Goal: Task Accomplishment & Management: Use online tool/utility

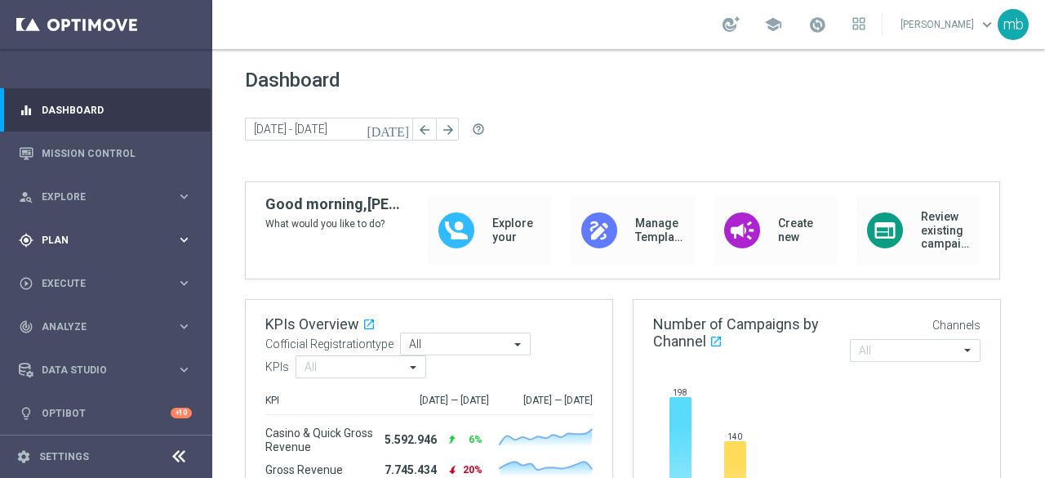
click at [182, 234] on icon "keyboard_arrow_right" at bounding box center [184, 240] width 16 height 16
click at [87, 272] on link "Target Groups" at bounding box center [105, 273] width 127 height 13
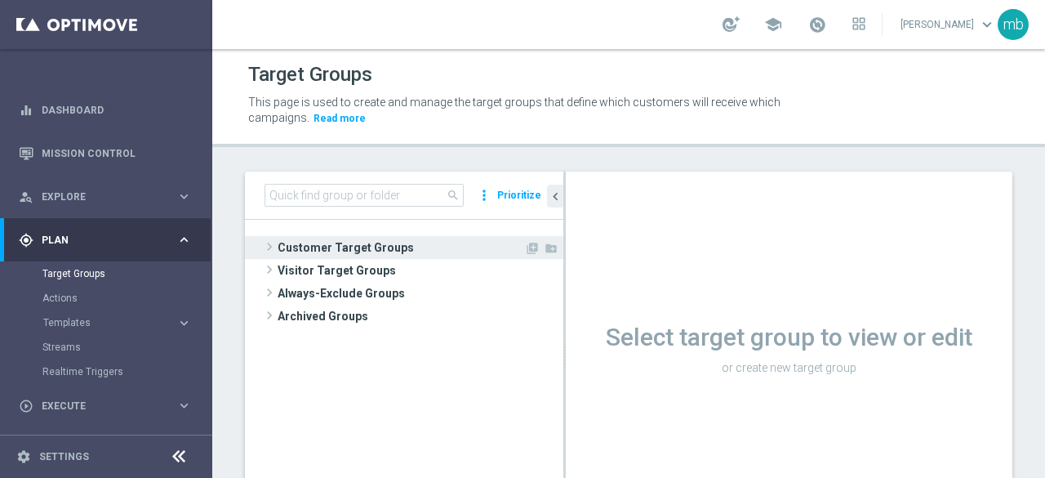
click at [268, 243] on span at bounding box center [269, 247] width 16 height 20
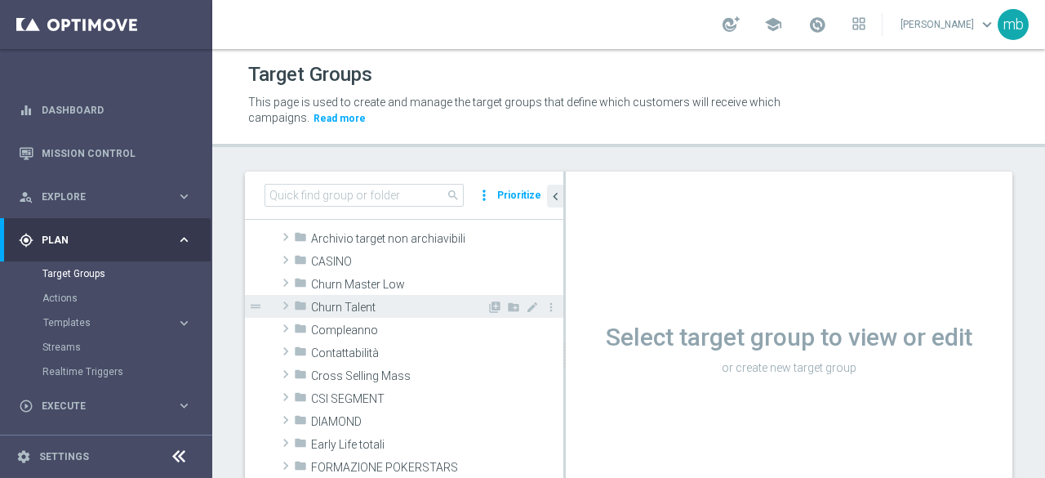
scroll to position [82, 0]
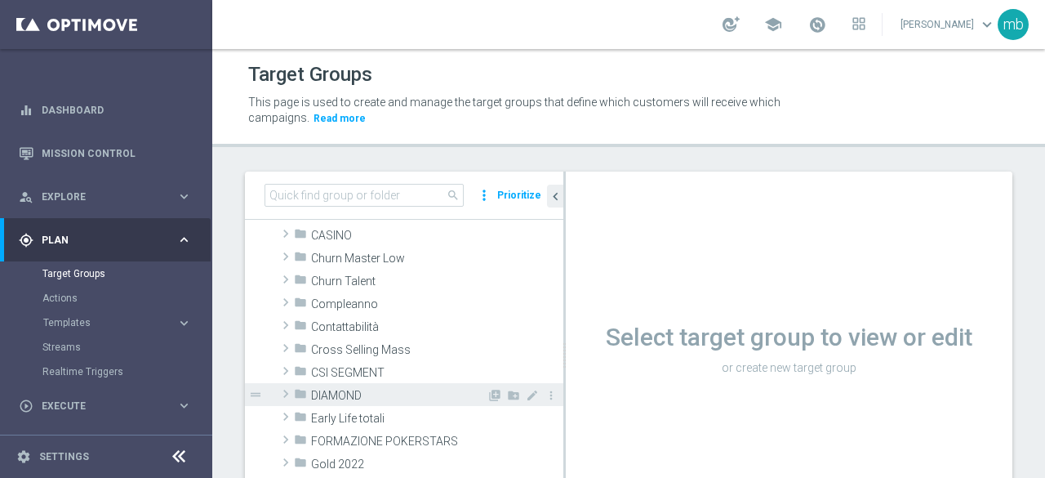
click at [283, 394] on span at bounding box center [286, 394] width 16 height 20
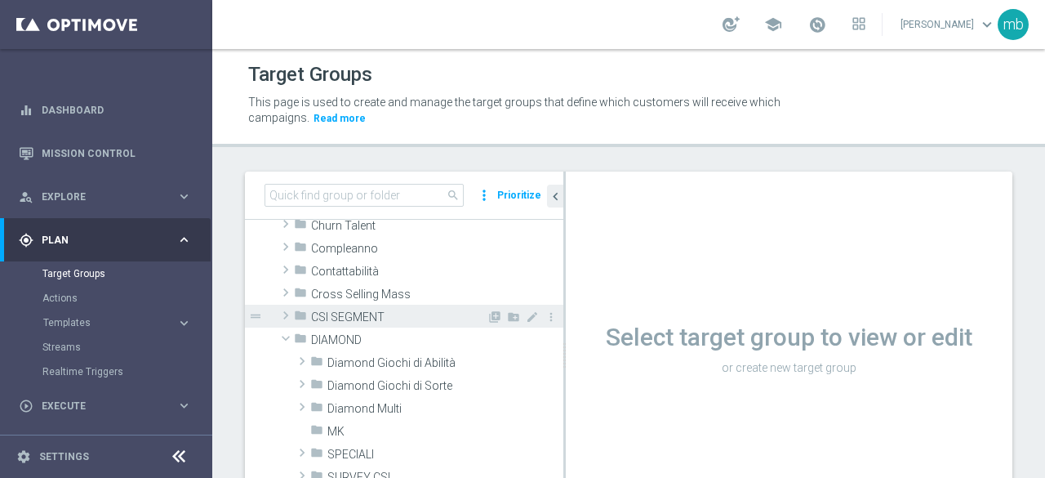
scroll to position [163, 0]
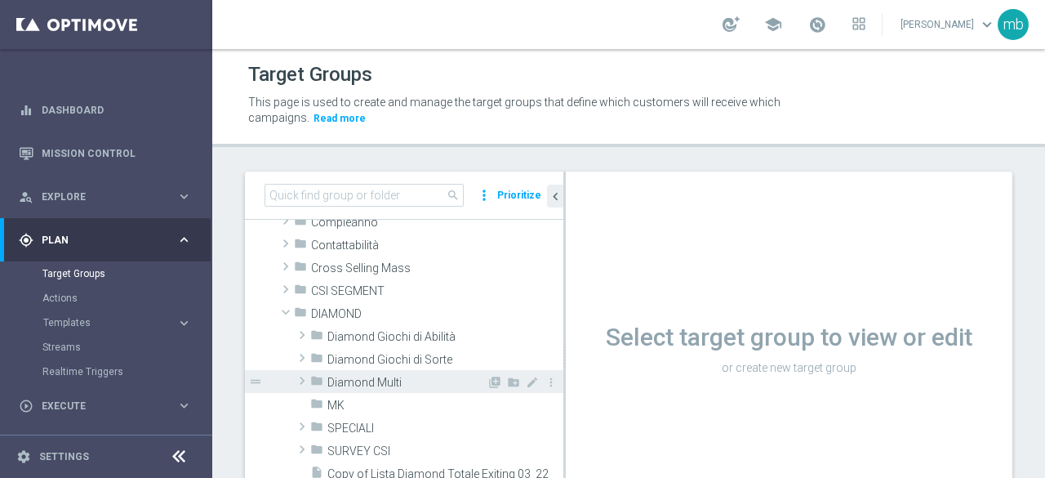
click at [301, 381] on span at bounding box center [302, 381] width 16 height 20
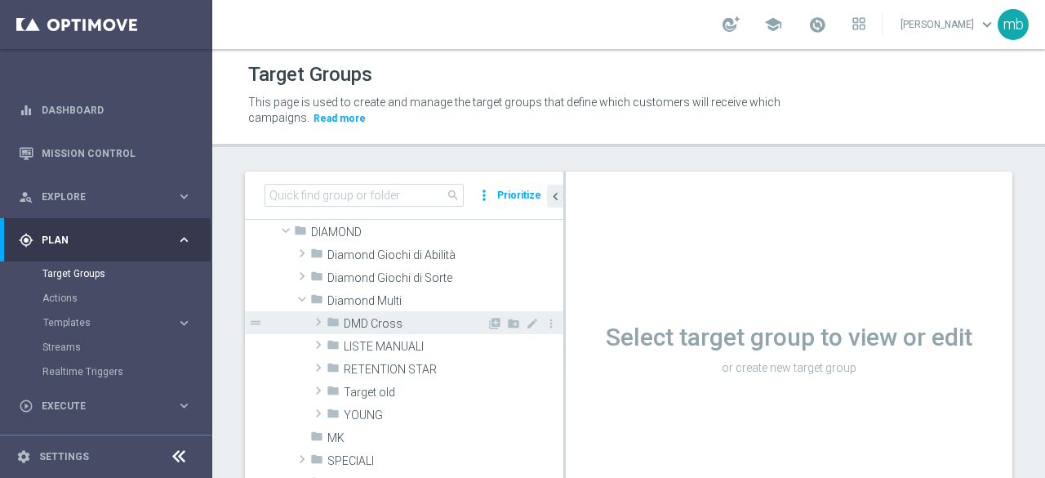
click at [316, 324] on span at bounding box center [318, 322] width 16 height 20
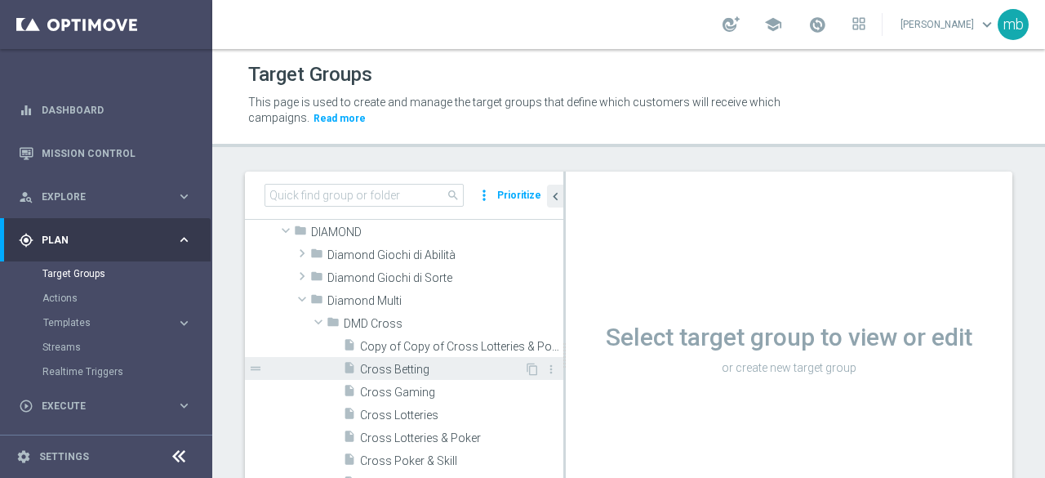
scroll to position [327, 0]
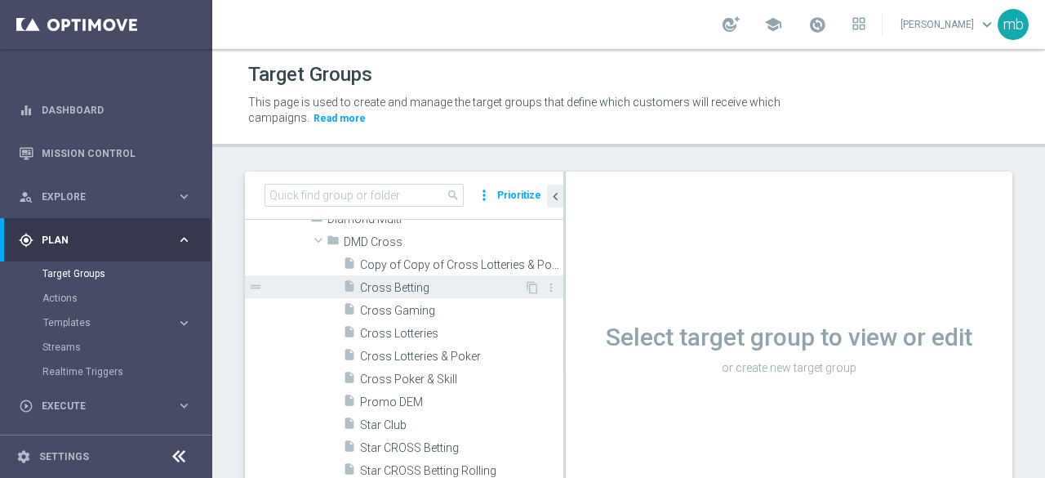
click at [389, 287] on span "Cross Betting" at bounding box center [442, 288] width 164 height 14
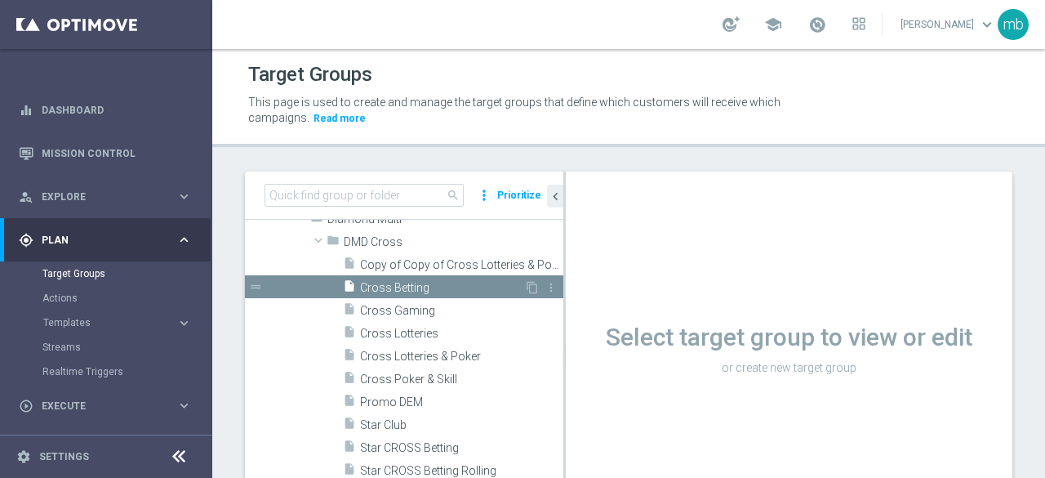
scroll to position [180, 0]
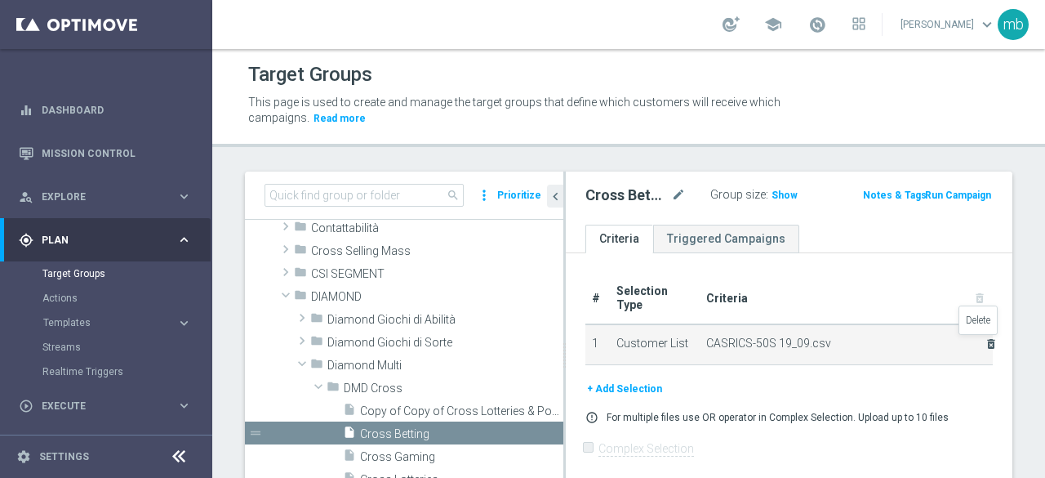
click at [985, 341] on icon "delete_forever" at bounding box center [991, 343] width 13 height 13
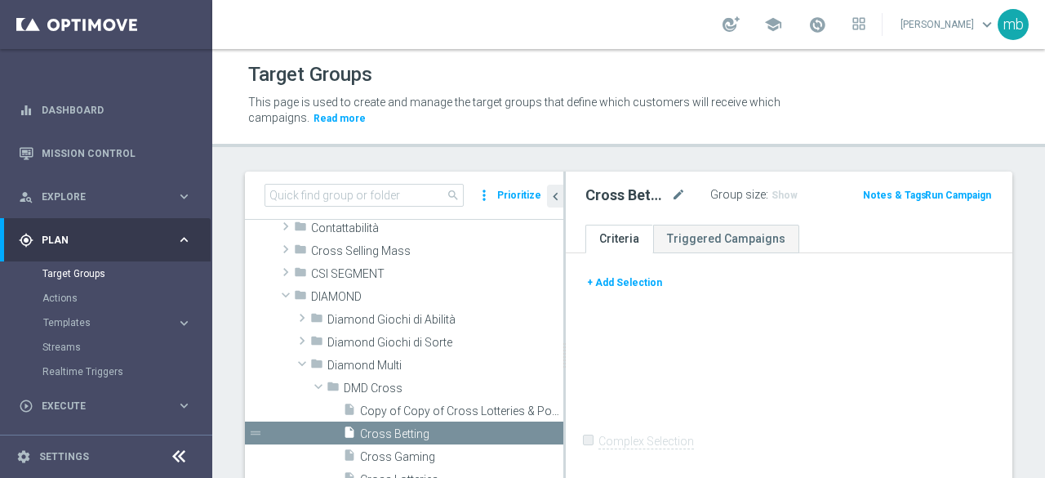
click at [623, 275] on button "+ Add Selection" at bounding box center [624, 283] width 78 height 18
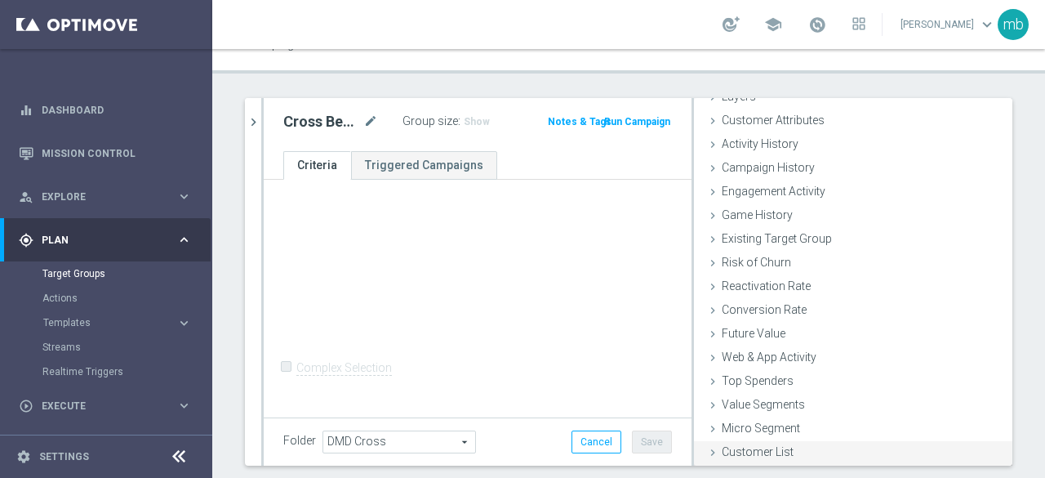
scroll to position [116, 0]
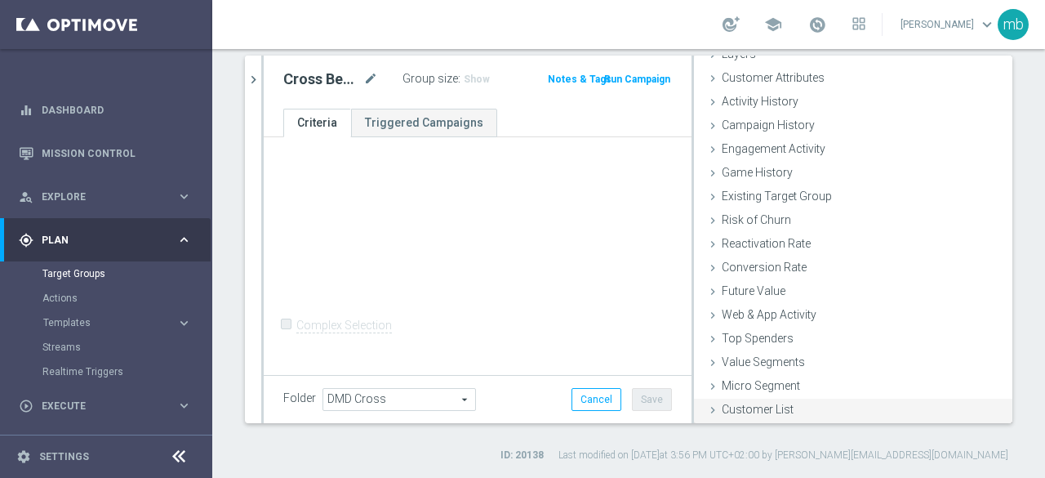
click at [764, 405] on span "Customer List" at bounding box center [758, 409] width 72 height 13
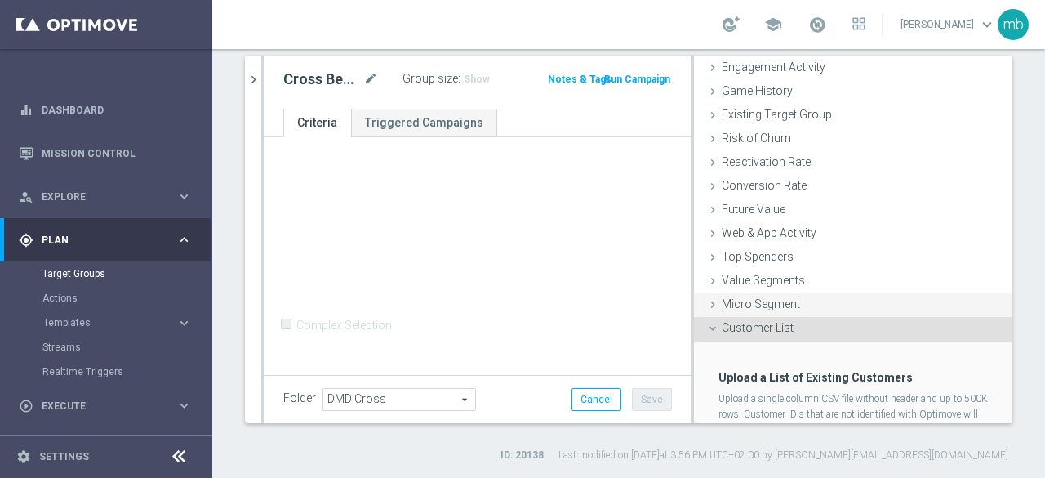
scroll to position [224, 0]
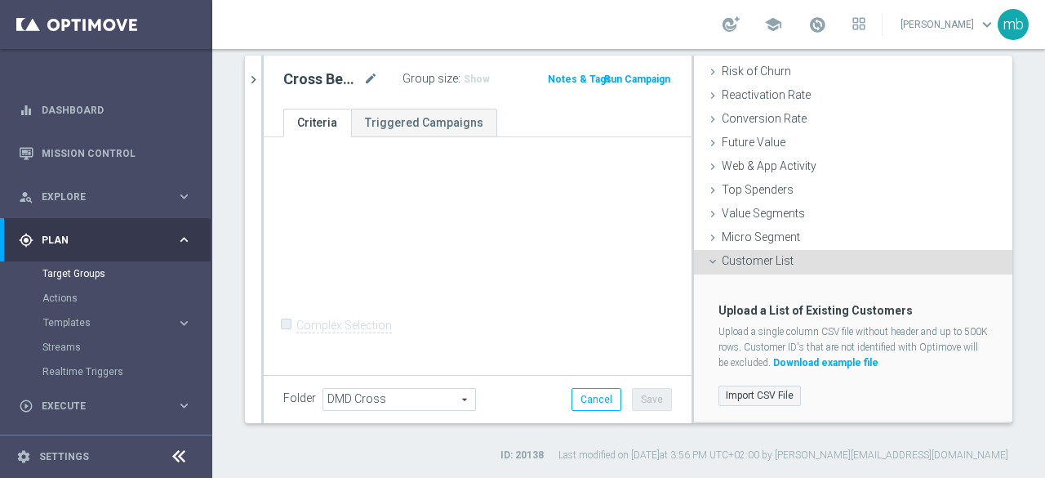
click at [759, 390] on label "Import CSV File" at bounding box center [760, 395] width 82 height 20
click at [0, 0] on input "Import CSV File" at bounding box center [0, 0] width 0 height 0
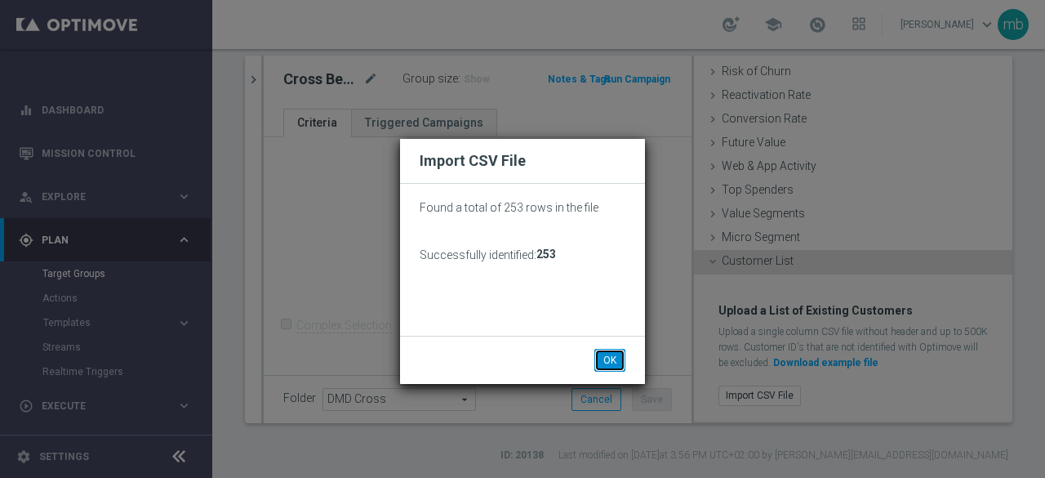
click at [610, 355] on button "OK" at bounding box center [609, 360] width 31 height 23
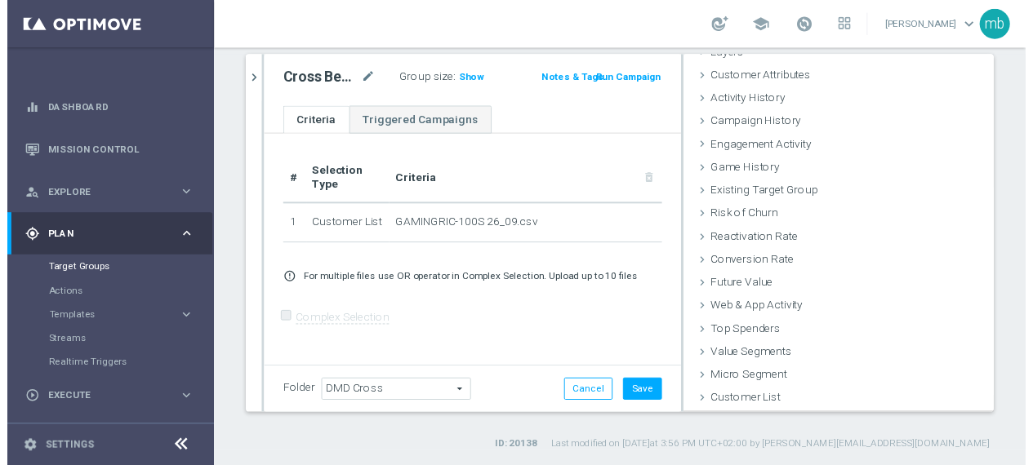
scroll to position [75, 0]
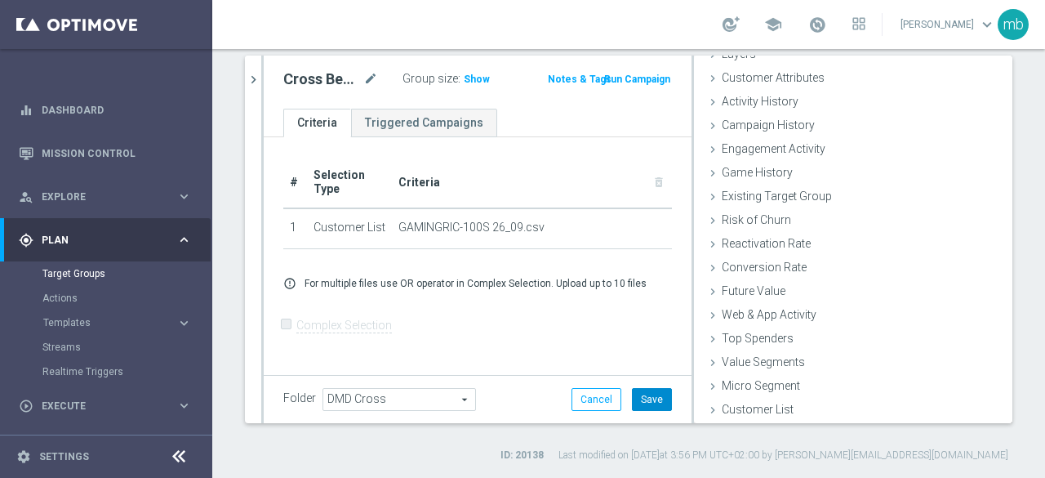
click at [641, 391] on button "Save" at bounding box center [652, 399] width 40 height 23
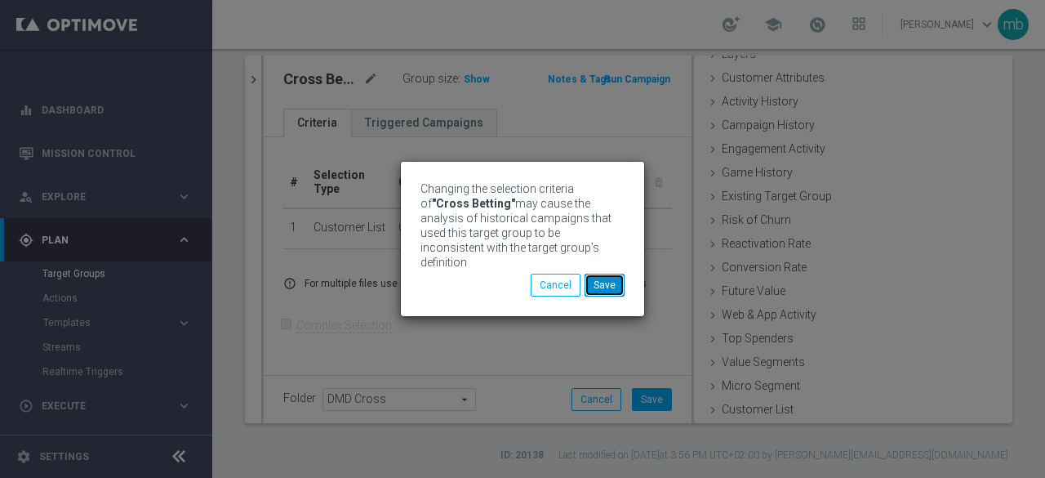
click at [610, 288] on button "Save" at bounding box center [605, 285] width 40 height 23
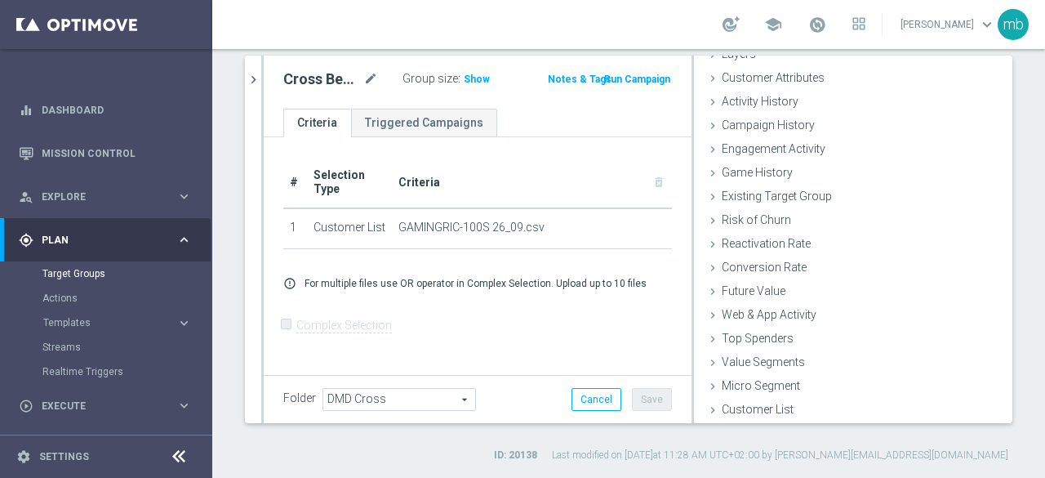
click at [648, 74] on button "Run Campaign" at bounding box center [637, 79] width 69 height 18
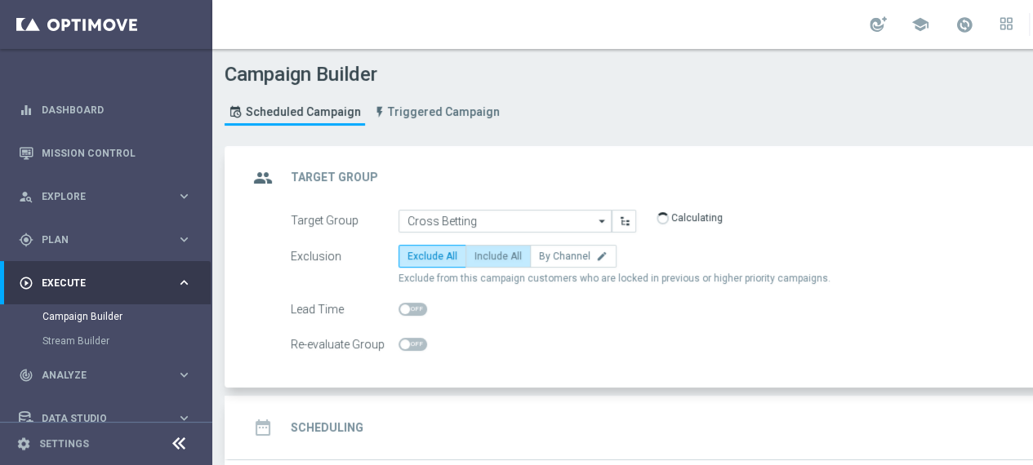
click at [509, 253] on span "Include All" at bounding box center [497, 256] width 47 height 11
click at [485, 254] on input "Include All" at bounding box center [479, 259] width 11 height 11
radio input "true"
click at [337, 425] on h2 "Scheduling" at bounding box center [327, 429] width 73 height 16
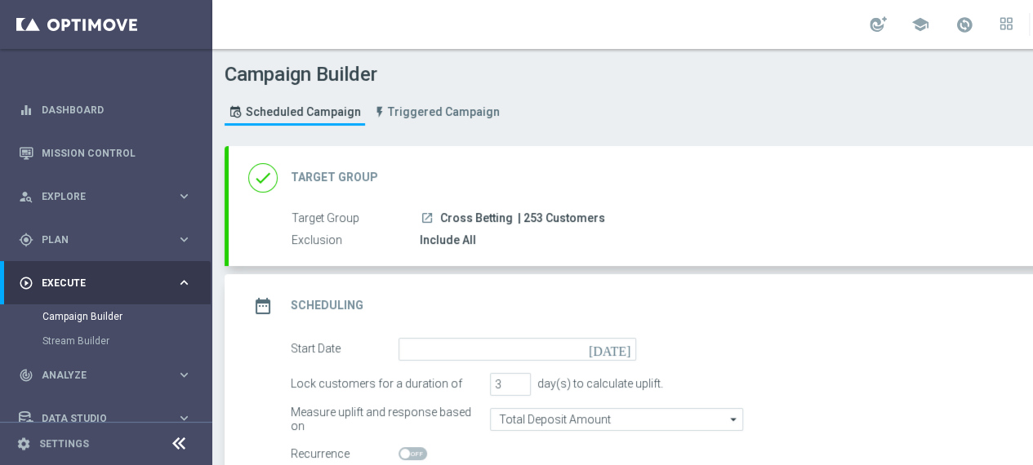
click at [624, 349] on icon "[DATE]" at bounding box center [613, 347] width 48 height 18
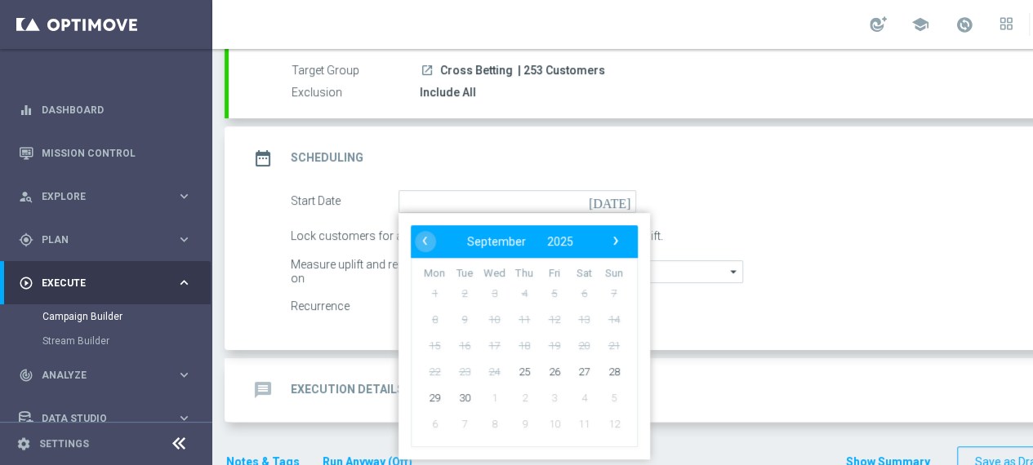
scroll to position [163, 0]
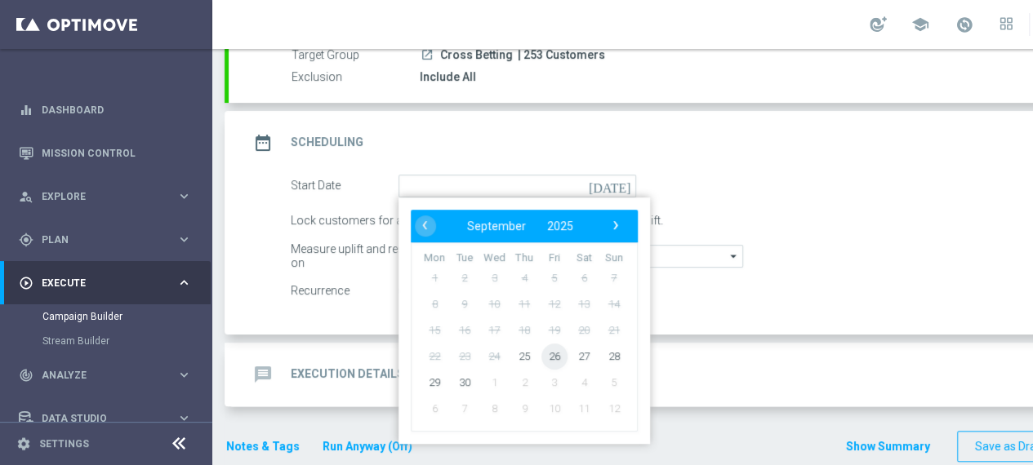
click at [562, 358] on span "26" at bounding box center [554, 356] width 26 height 26
type input "26 Sep 2025"
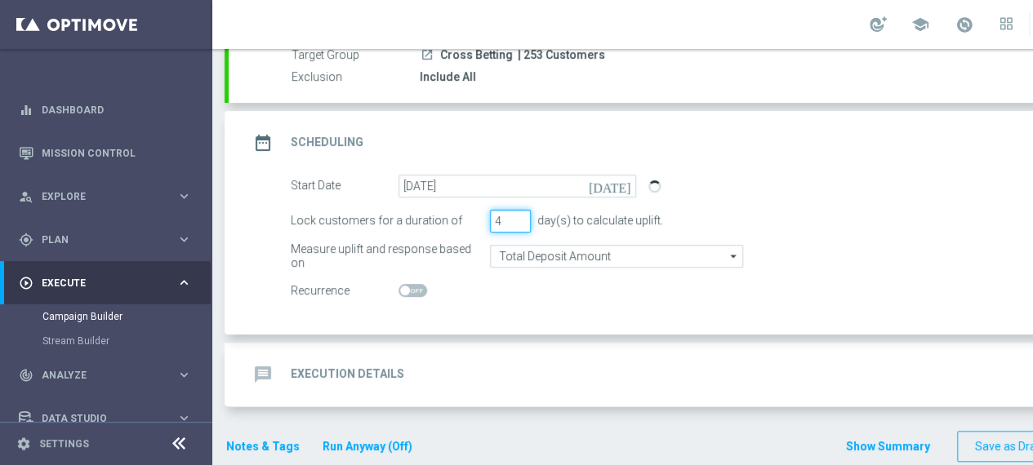
type input "4"
click at [519, 215] on input "4" at bounding box center [510, 221] width 41 height 23
click at [344, 371] on h2 "Execution Details" at bounding box center [347, 375] width 113 height 16
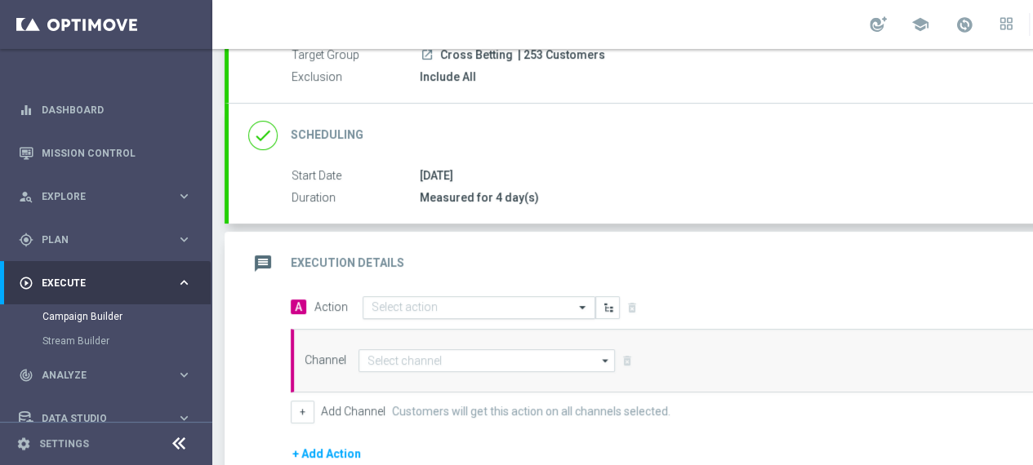
click at [444, 311] on input "text" at bounding box center [463, 308] width 182 height 14
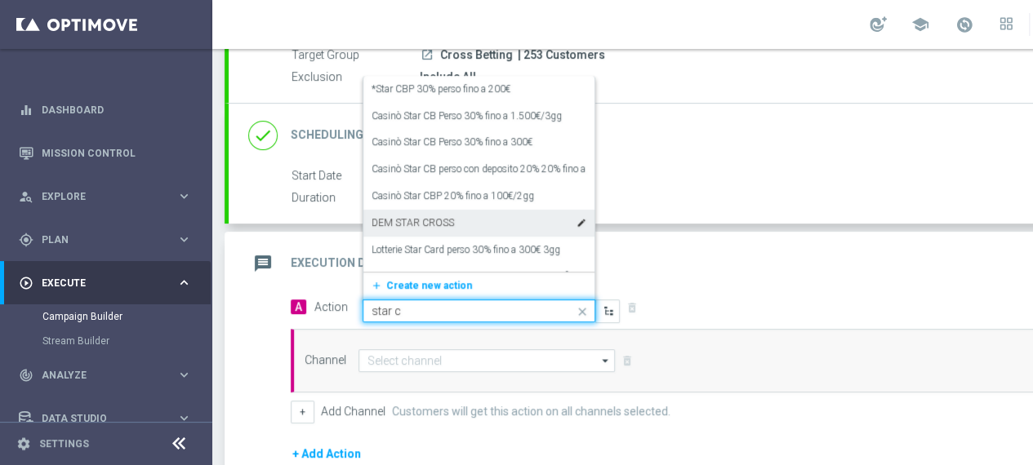
type input "star cr"
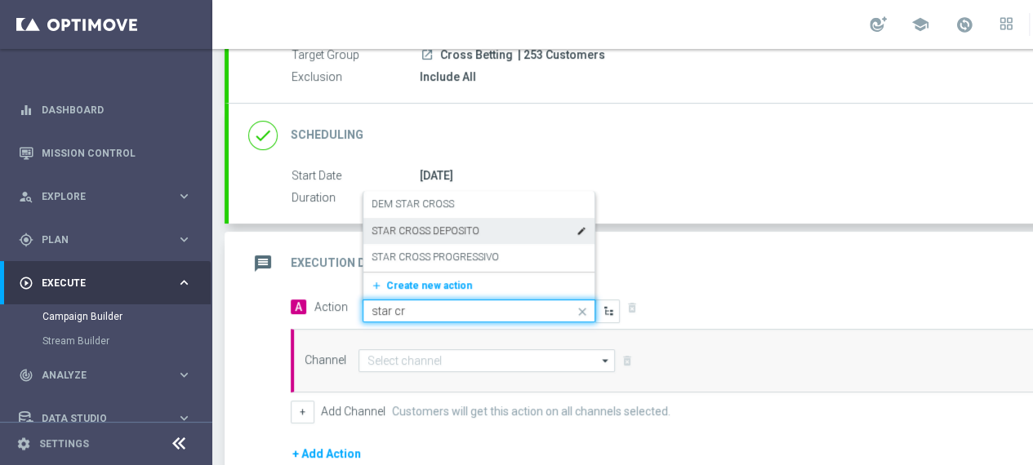
click at [428, 231] on label "STAR CROSS DEPOSITO" at bounding box center [426, 232] width 108 height 14
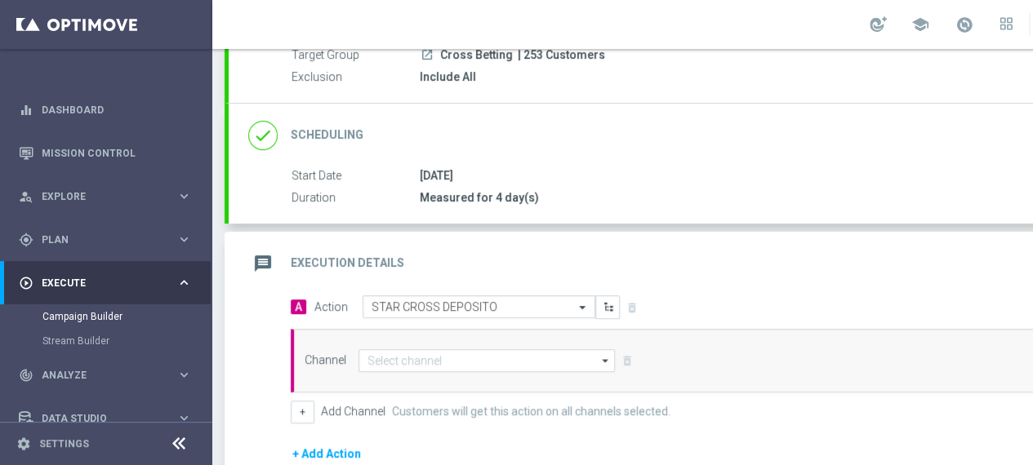
click at [603, 361] on icon "arrow_drop_down" at bounding box center [606, 360] width 16 height 21
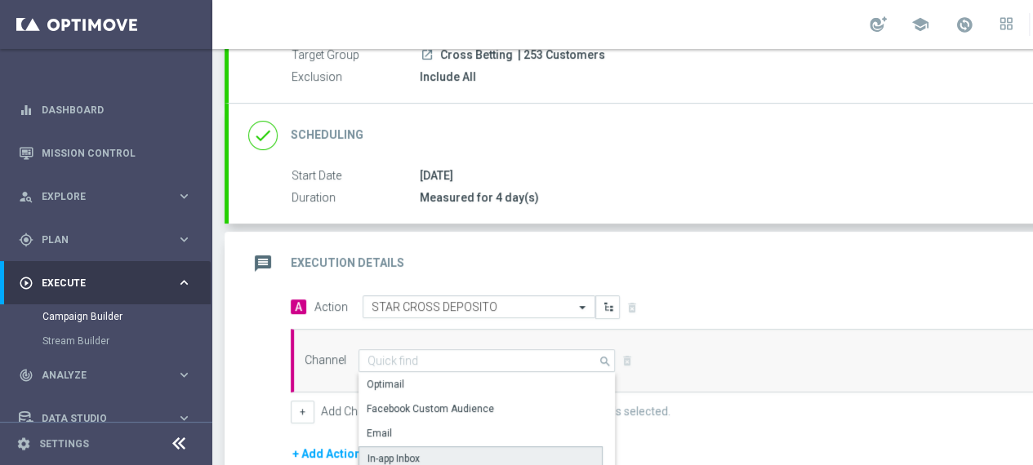
click at [433, 449] on div "In-app Inbox" at bounding box center [480, 459] width 244 height 24
type input "In-app Inbox"
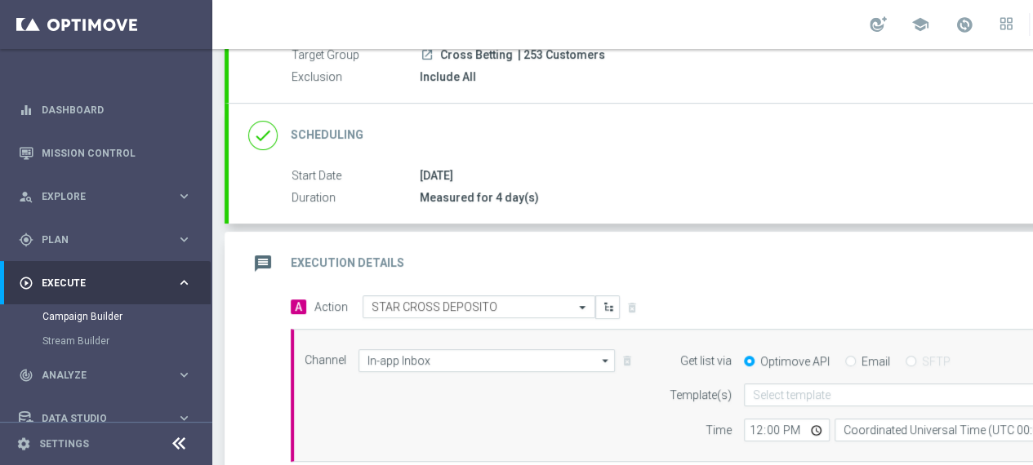
scroll to position [0, 171]
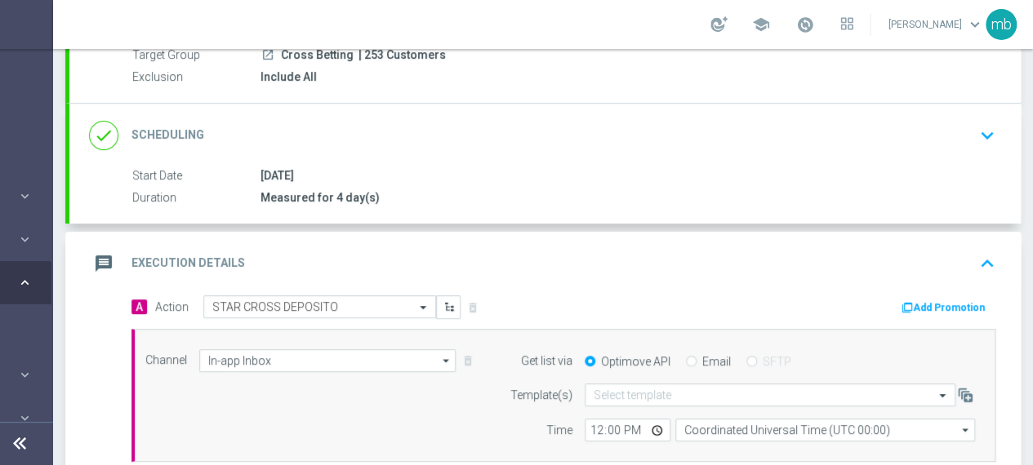
click at [928, 307] on button "Add Promotion" at bounding box center [945, 308] width 91 height 18
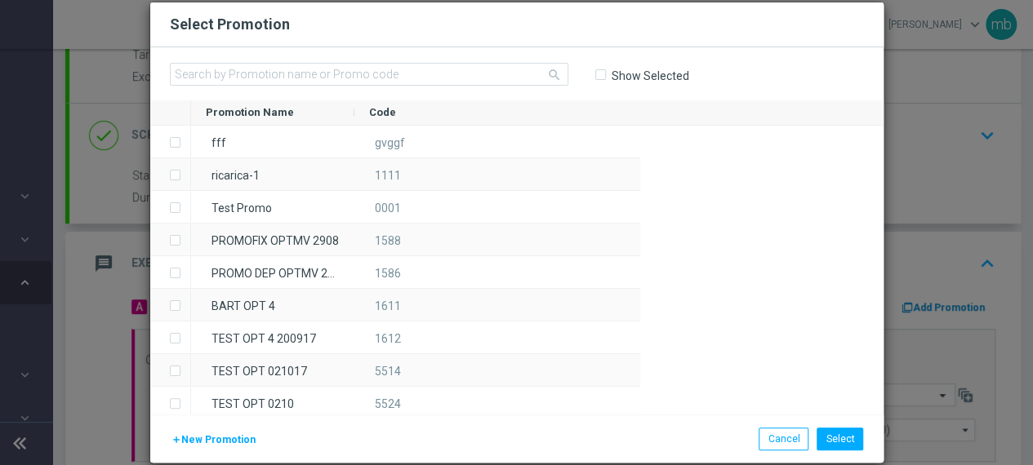
scroll to position [0, 159]
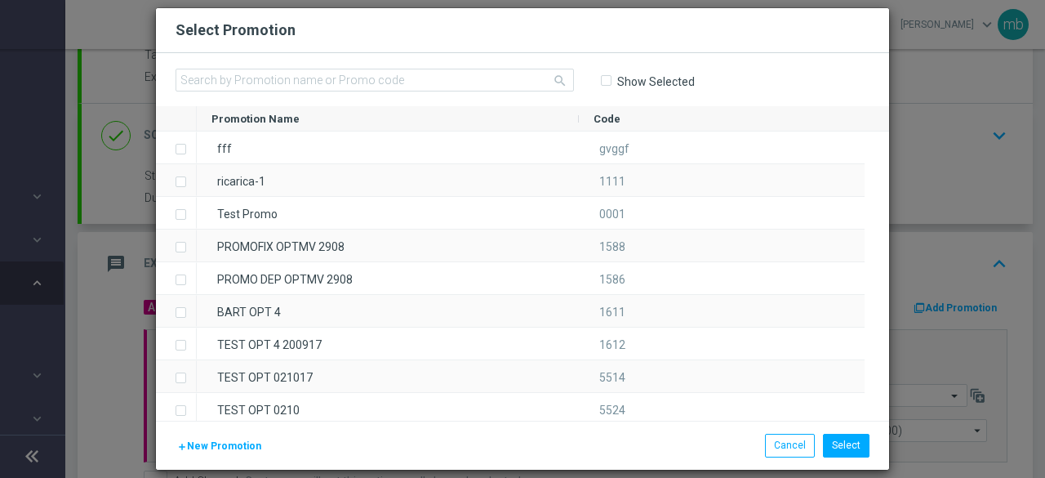
click at [208, 437] on button "add New Promotion" at bounding box center [219, 446] width 87 height 18
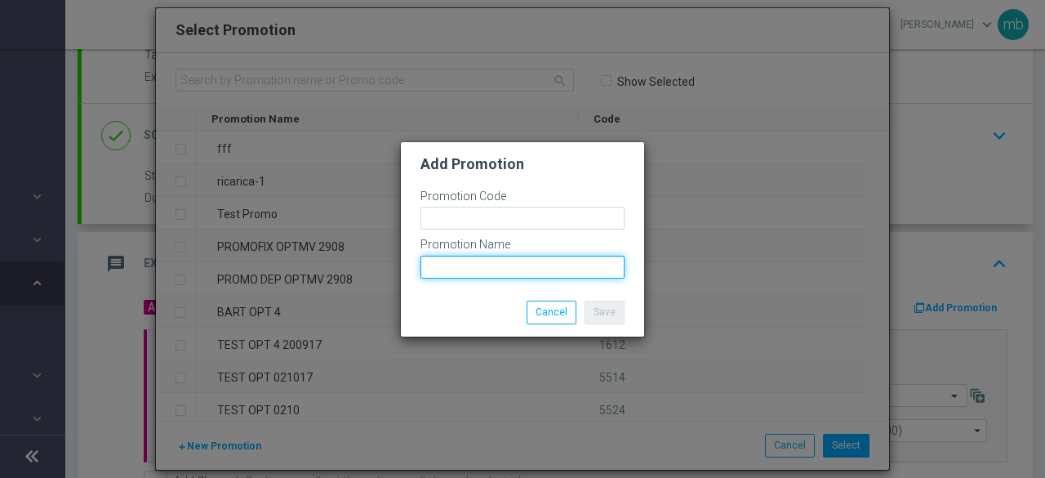
click at [459, 269] on input "text" at bounding box center [523, 267] width 204 height 23
paste input "GAMINGRIC-100S"
type input "GAMINGRIC-100S"
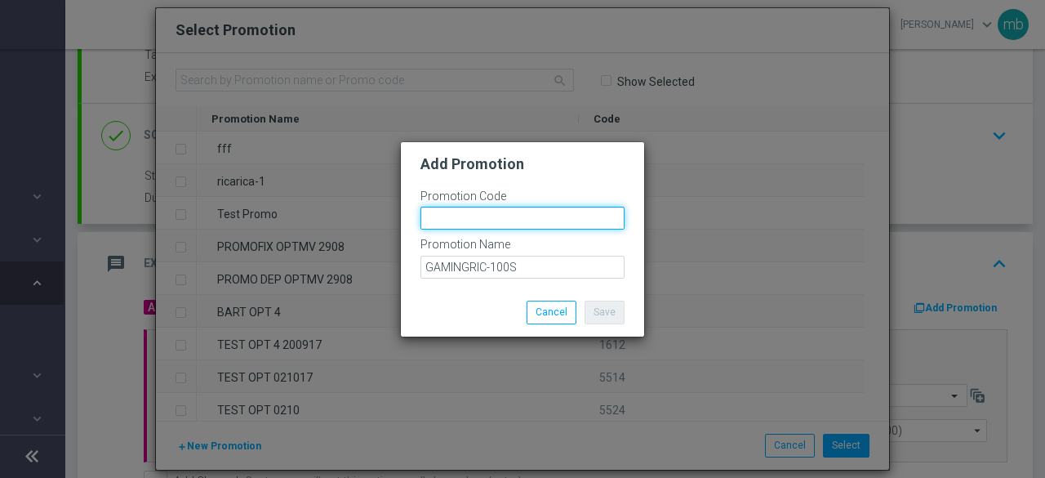
click at [455, 215] on input "text" at bounding box center [523, 218] width 204 height 23
paste input "335254"
type input "335254"
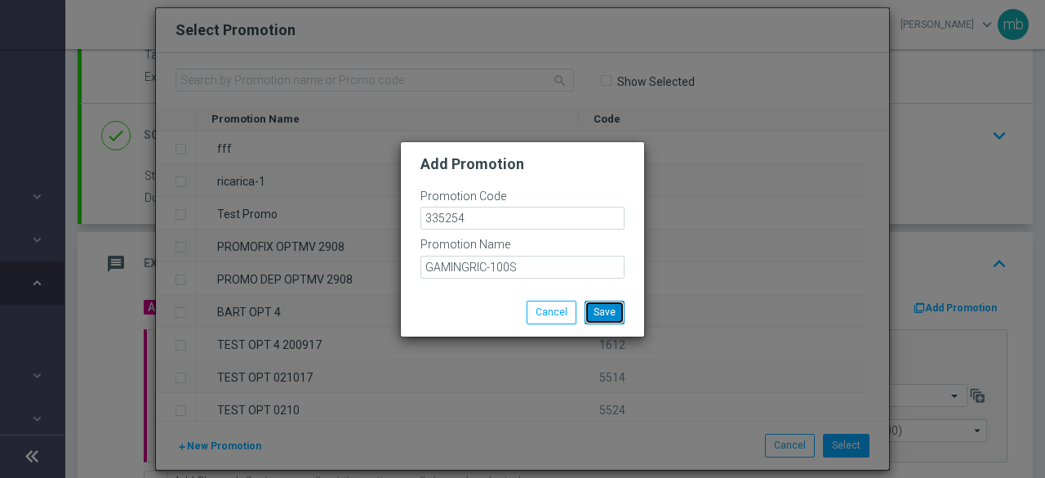
click at [614, 315] on button "Save" at bounding box center [605, 311] width 40 height 23
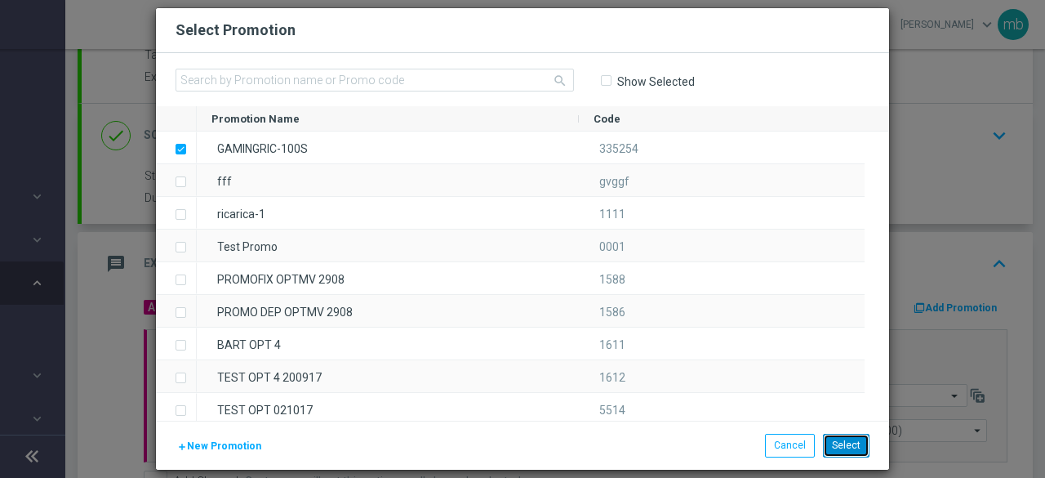
click at [841, 440] on button "Select" at bounding box center [846, 445] width 47 height 23
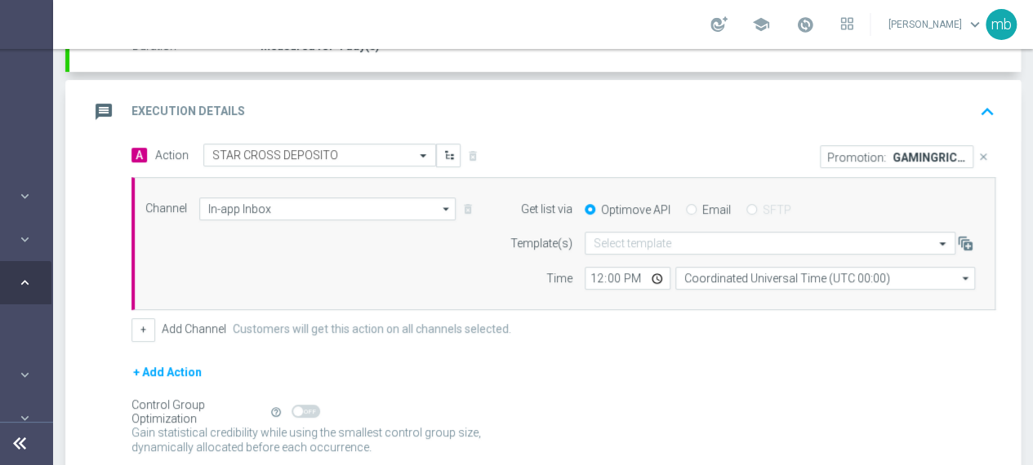
scroll to position [327, 0]
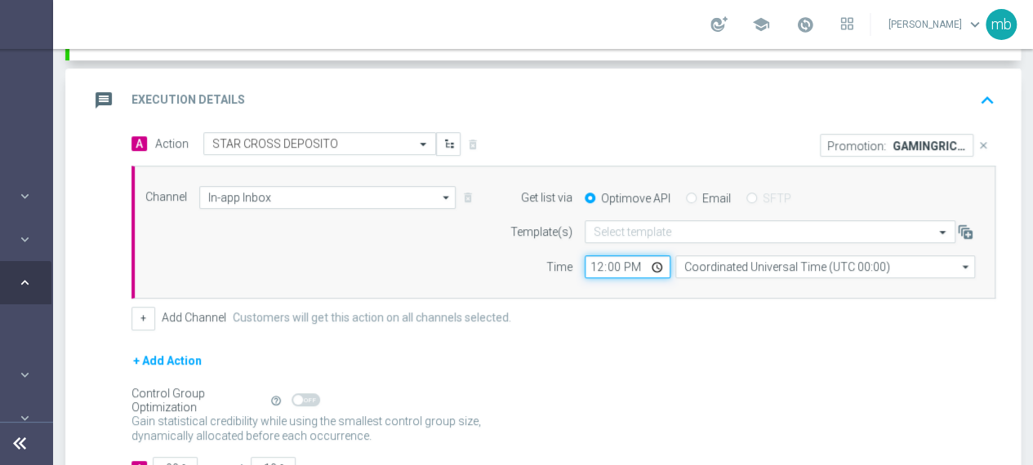
click at [652, 264] on input "12:00" at bounding box center [628, 267] width 86 height 23
type input "08:00"
click at [612, 351] on div "+ Add Action" at bounding box center [563, 371] width 864 height 41
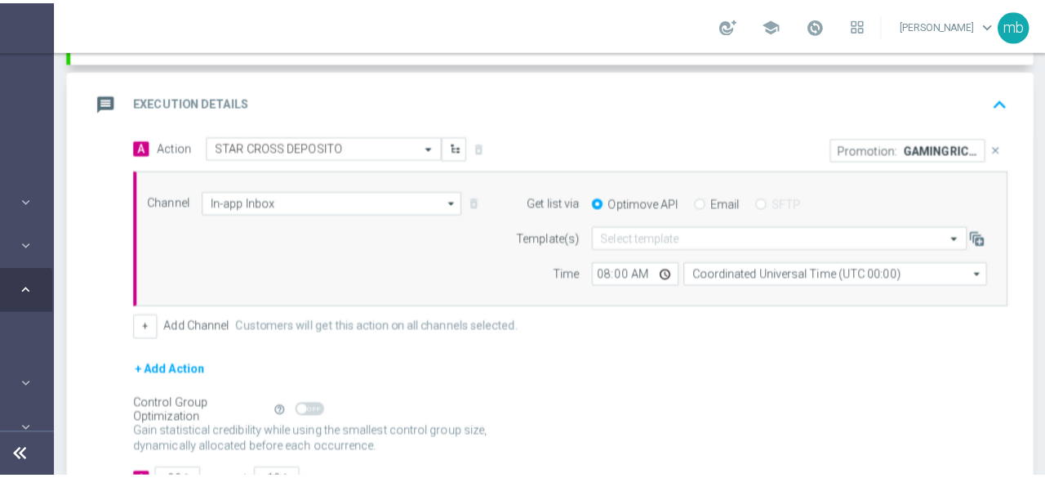
scroll to position [432, 0]
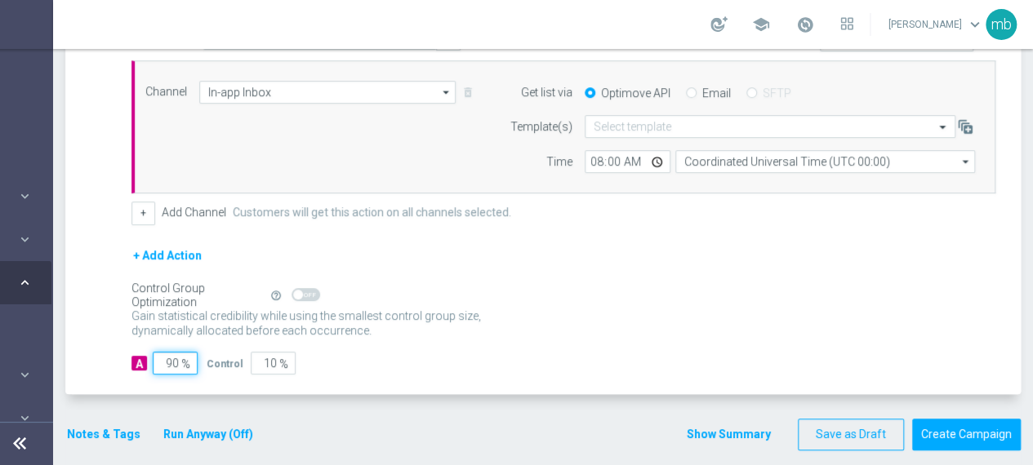
drag, startPoint x: 178, startPoint y: 361, endPoint x: 158, endPoint y: 360, distance: 19.6
click at [158, 360] on input "90" at bounding box center [175, 363] width 45 height 23
type input "1"
type input "99"
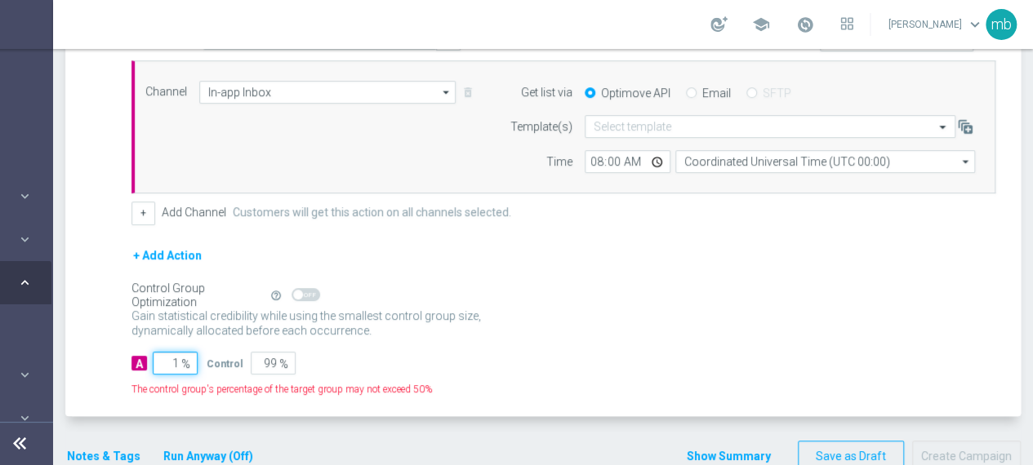
type input "10"
type input "90"
type input "100"
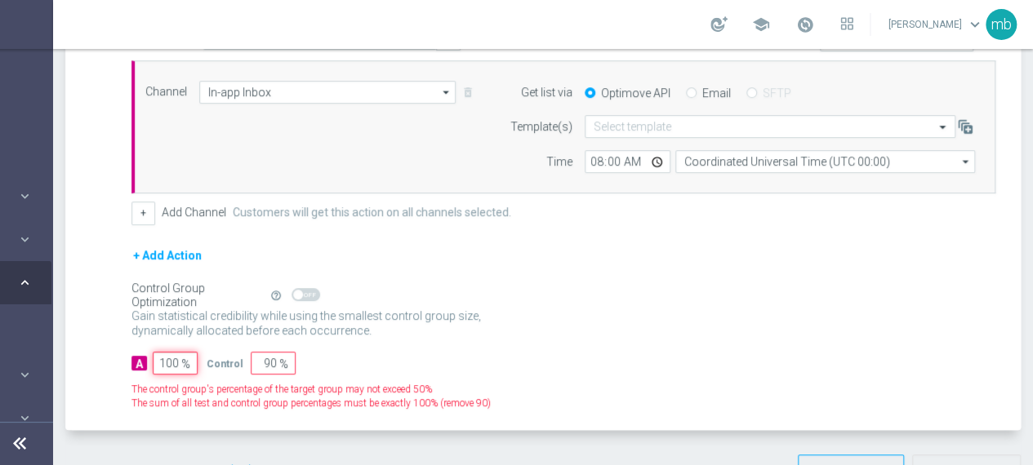
type input "0"
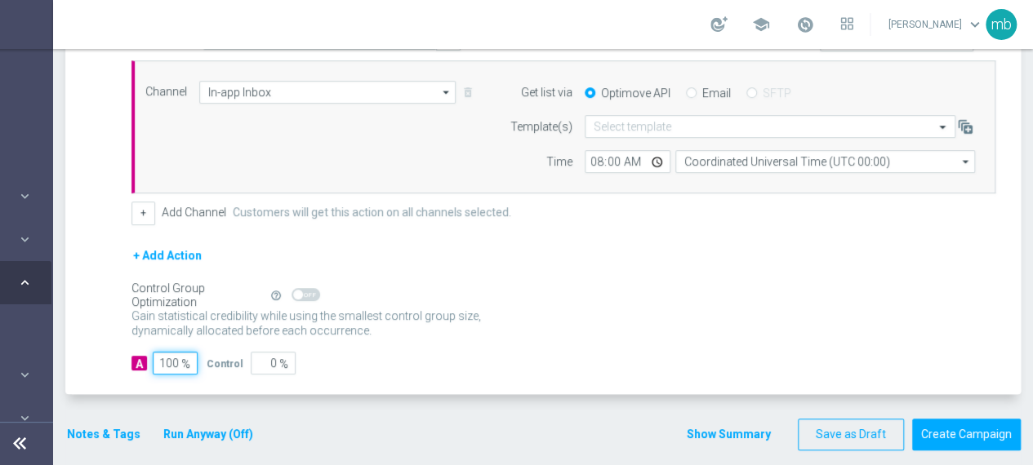
type input "100"
click at [444, 336] on div "Gain statistical credibility while using the smallest control group size, dynam…" at bounding box center [563, 324] width 864 height 39
click at [83, 430] on button "Notes & Tags" at bounding box center [103, 435] width 77 height 20
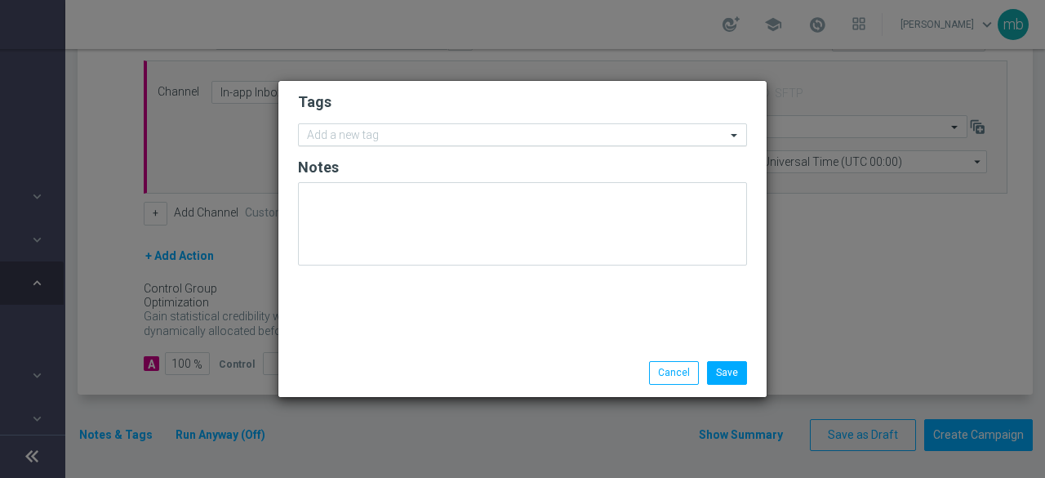
click at [331, 145] on div at bounding box center [515, 137] width 421 height 16
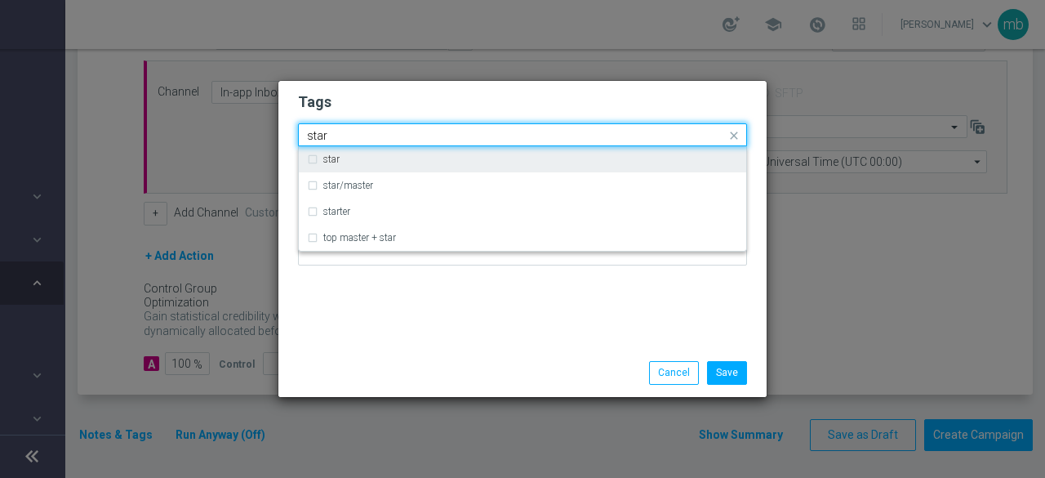
click at [334, 161] on label "star" at bounding box center [331, 159] width 16 height 10
type input "star"
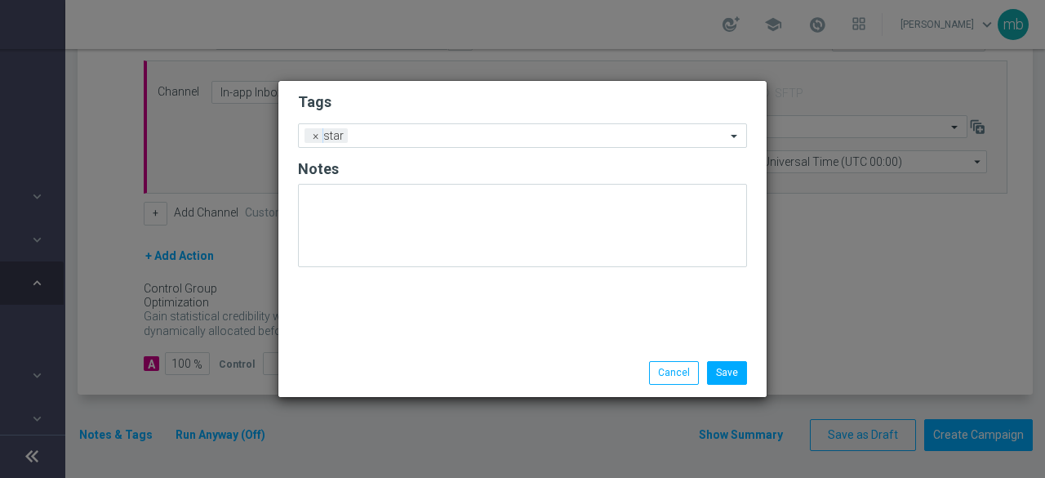
click at [349, 302] on div "Tags Add a new tag × star Notes" at bounding box center [522, 215] width 488 height 268
click at [413, 131] on input "text" at bounding box center [540, 137] width 372 height 14
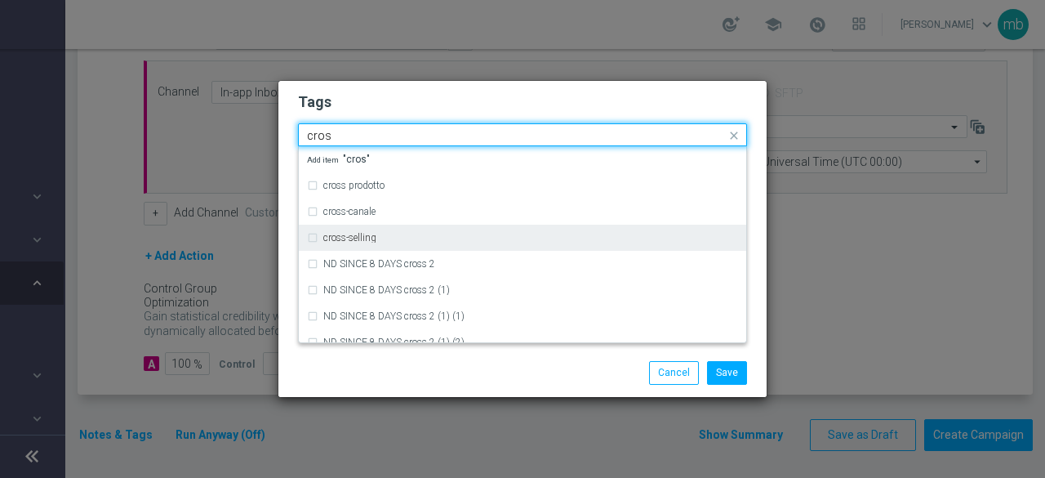
click at [366, 237] on label "cross-selling" at bounding box center [349, 238] width 53 height 10
type input "cros"
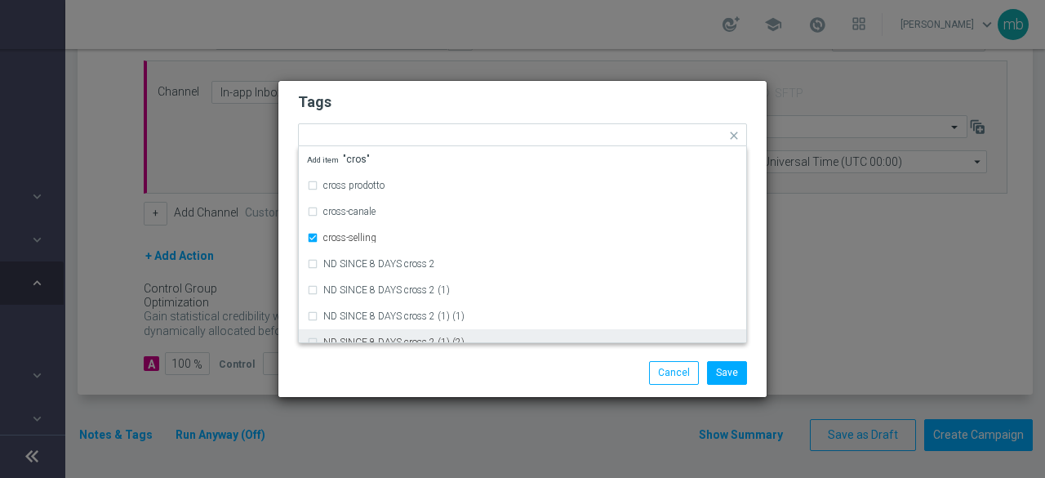
drag, startPoint x: 395, startPoint y: 384, endPoint x: 443, endPoint y: 278, distance: 115.8
click at [396, 385] on div "Save Cancel" at bounding box center [522, 372] width 488 height 47
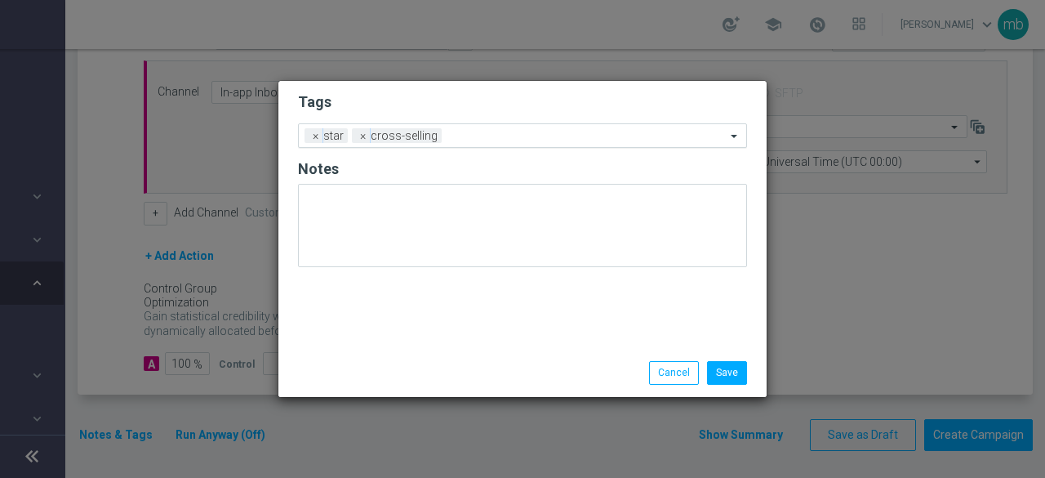
click at [496, 141] on input "text" at bounding box center [587, 137] width 278 height 14
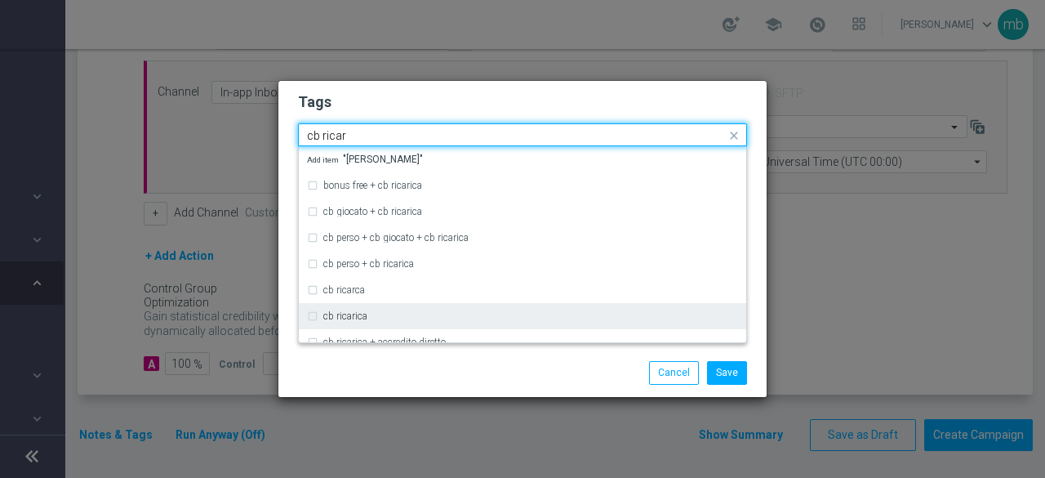
click at [386, 315] on div "cb ricarica" at bounding box center [530, 316] width 415 height 10
type input "cb ricar"
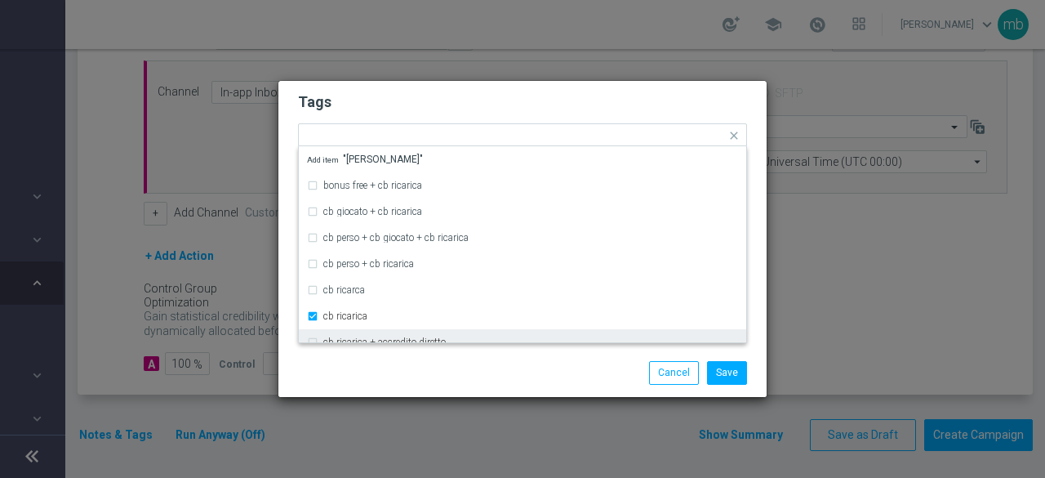
click at [416, 379] on div "Save Cancel" at bounding box center [523, 372] width 474 height 23
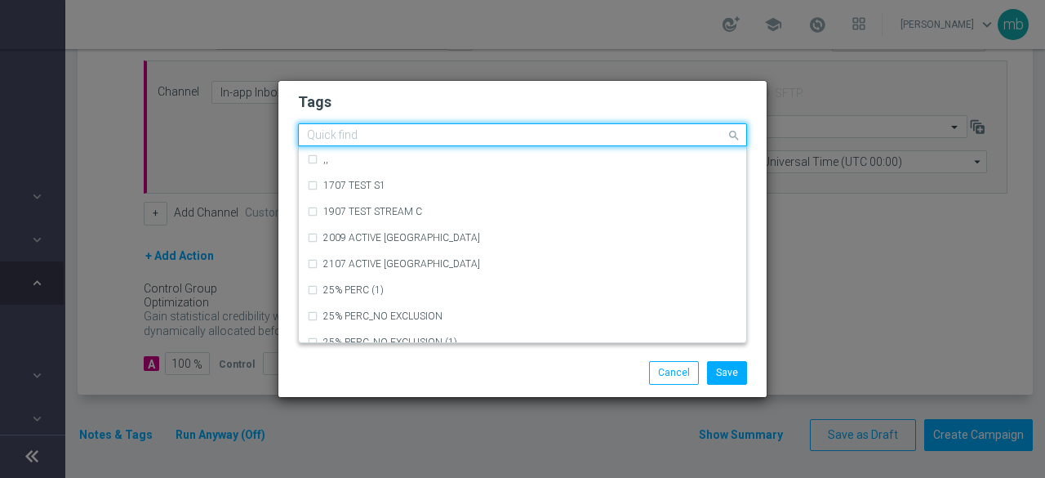
click at [585, 137] on input "text" at bounding box center [516, 136] width 419 height 14
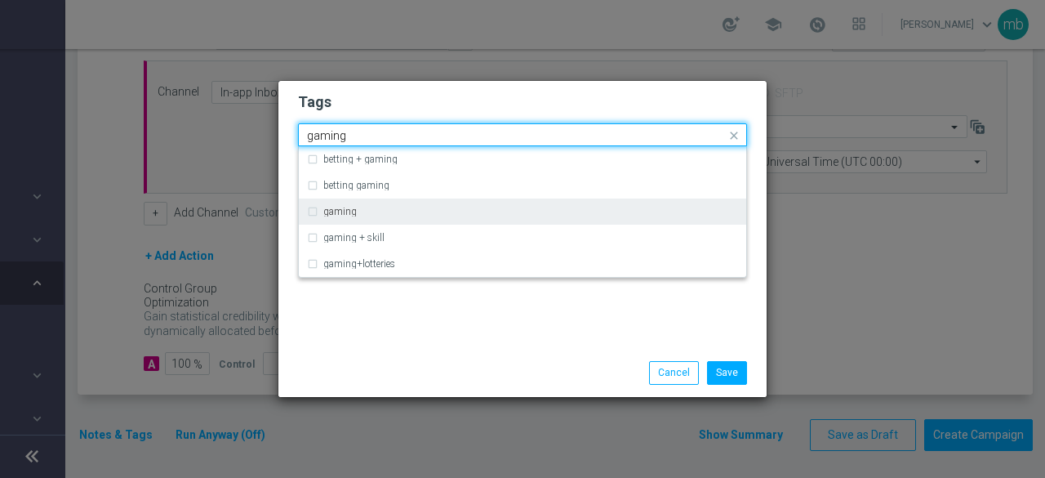
click at [376, 221] on div "gaming" at bounding box center [522, 211] width 431 height 26
type input "gaming"
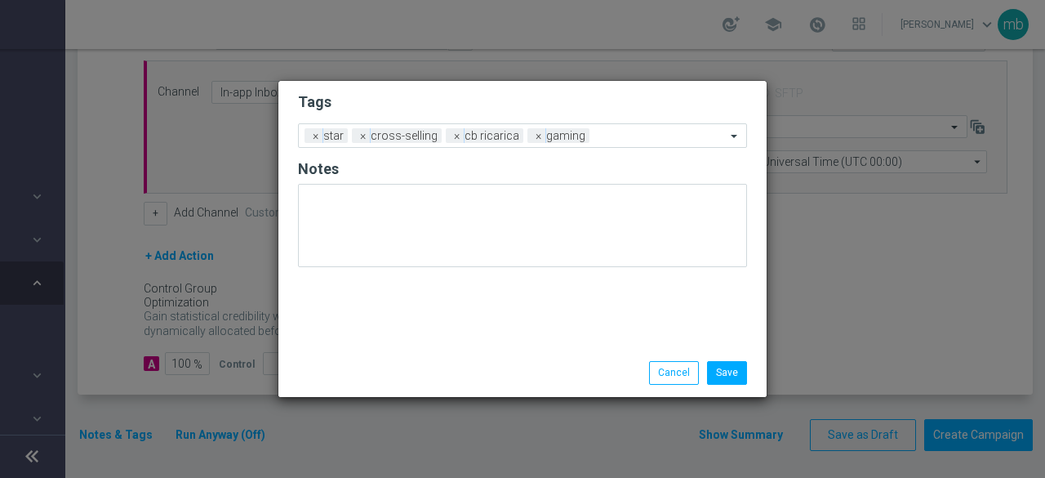
drag, startPoint x: 434, startPoint y: 343, endPoint x: 533, endPoint y: 244, distance: 140.3
click at [434, 343] on div "Tags Add a new tag × star × cross-selling × cb ricarica × gaming Notes" at bounding box center [522, 215] width 488 height 268
click at [621, 144] on div at bounding box center [660, 138] width 132 height 16
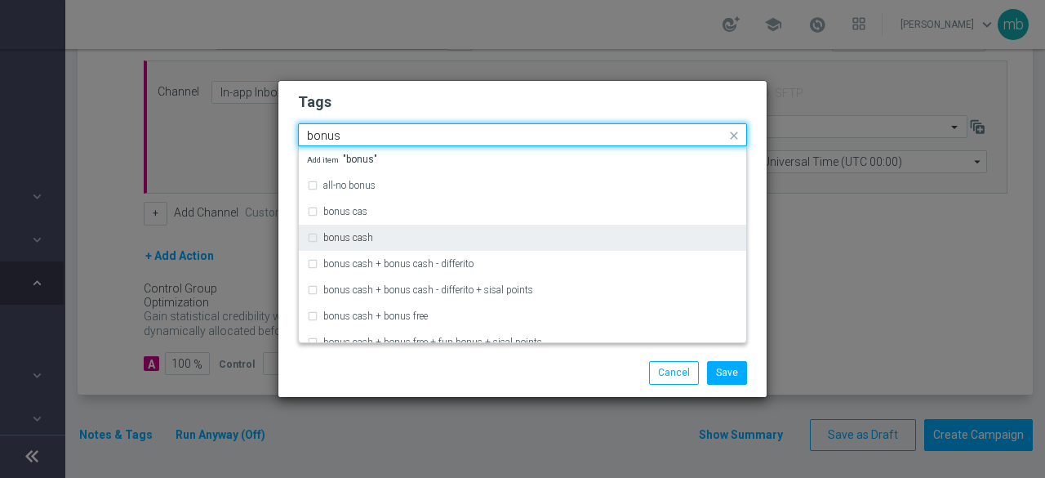
click at [454, 229] on div "bonus cash" at bounding box center [522, 238] width 431 height 26
type input "bonus"
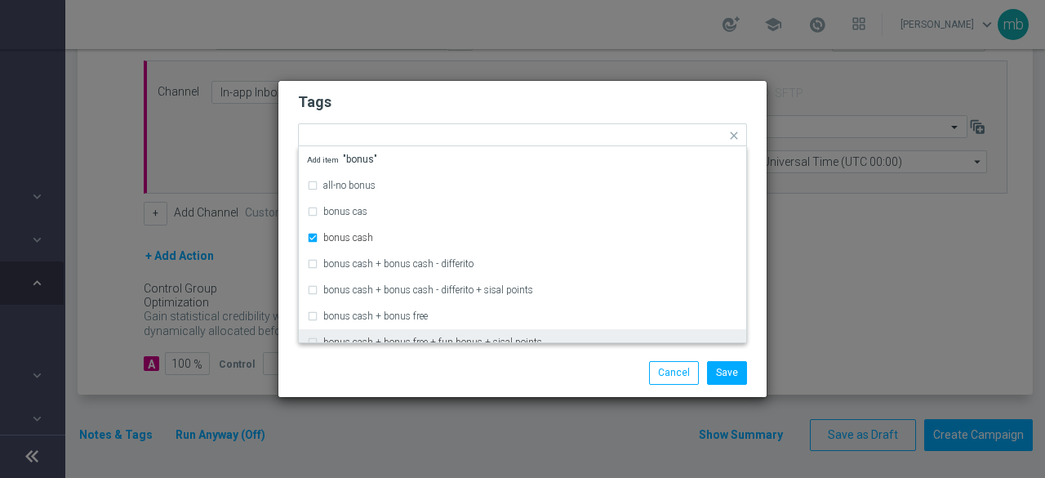
click at [472, 370] on div "Save Cancel" at bounding box center [601, 372] width 316 height 23
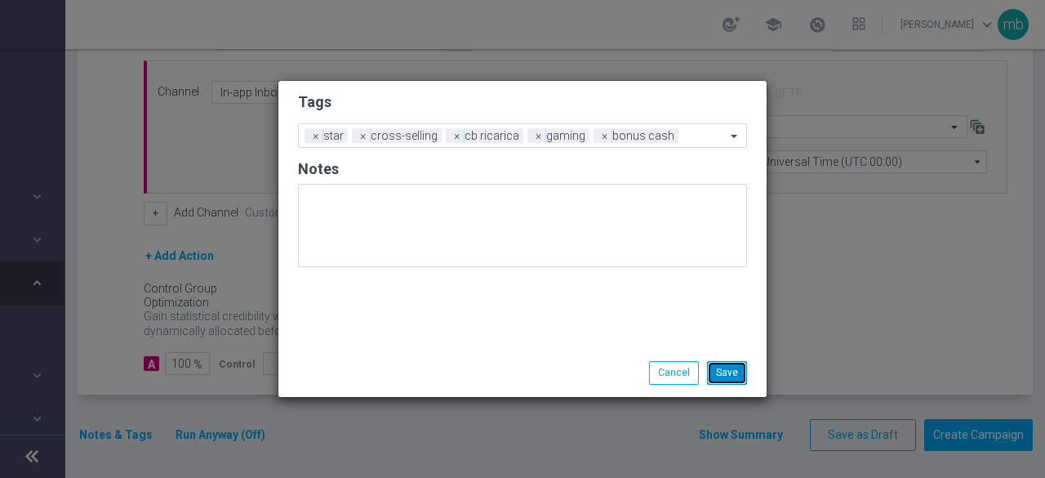
click at [738, 372] on button "Save" at bounding box center [727, 372] width 40 height 23
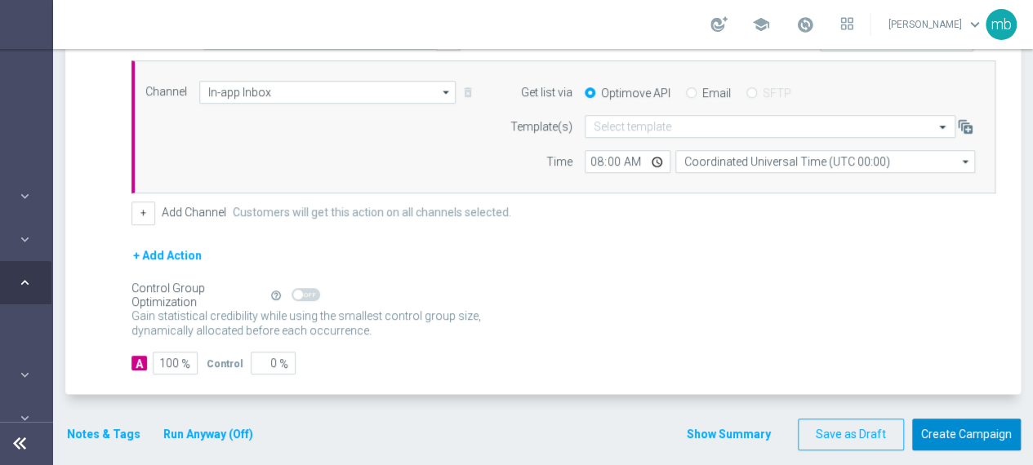
click at [938, 423] on button "Create Campaign" at bounding box center [966, 435] width 109 height 32
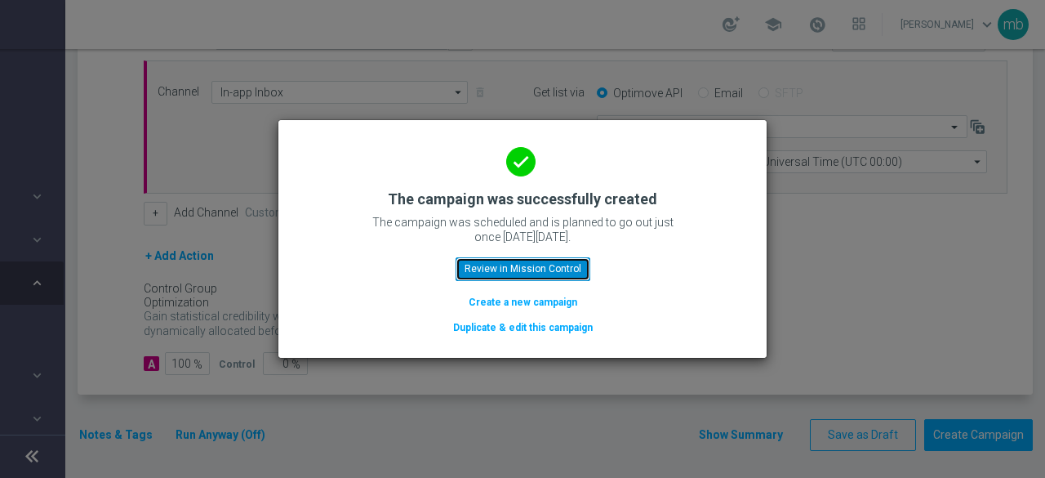
click at [545, 262] on button "Review in Mission Control" at bounding box center [523, 268] width 135 height 23
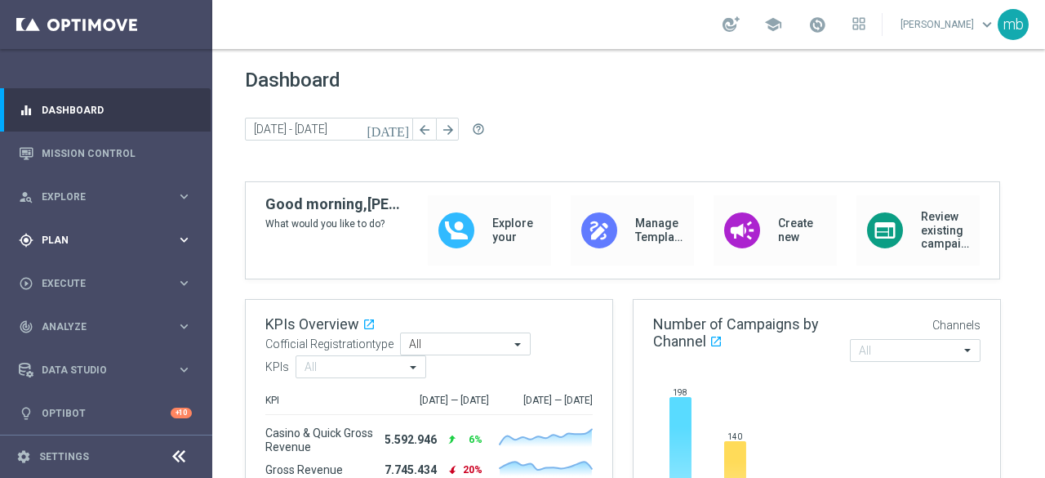
click at [176, 238] on icon "keyboard_arrow_right" at bounding box center [184, 240] width 16 height 16
click at [90, 273] on link "Target Groups" at bounding box center [105, 273] width 127 height 13
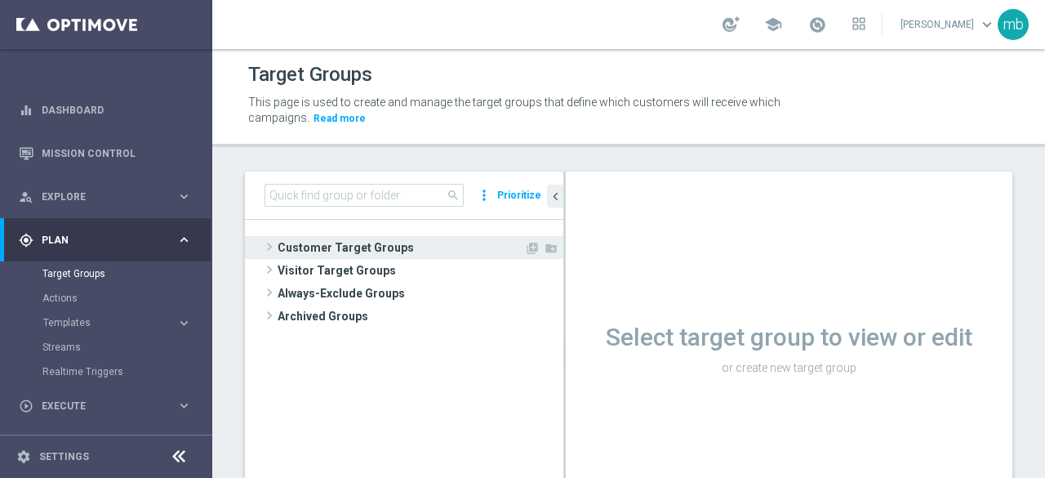
click at [269, 241] on span at bounding box center [269, 247] width 16 height 20
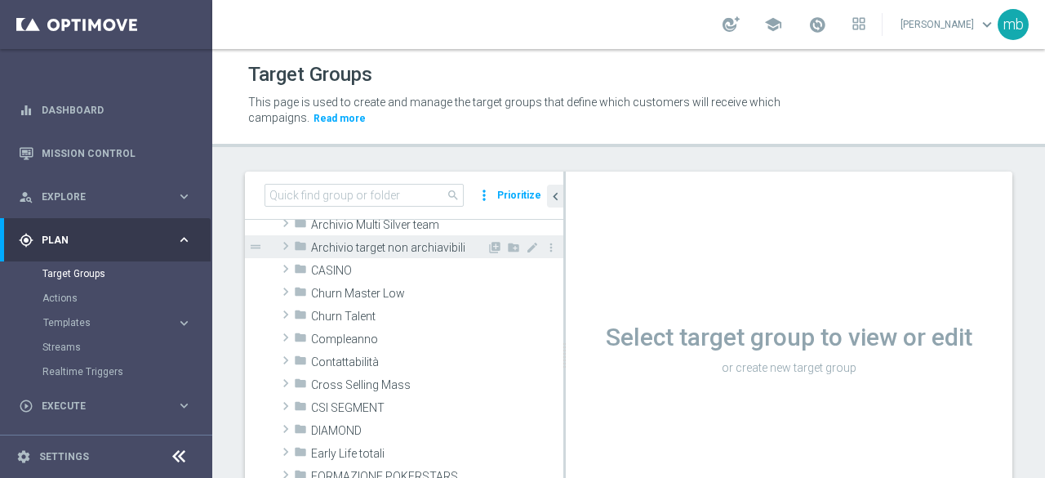
scroll to position [82, 0]
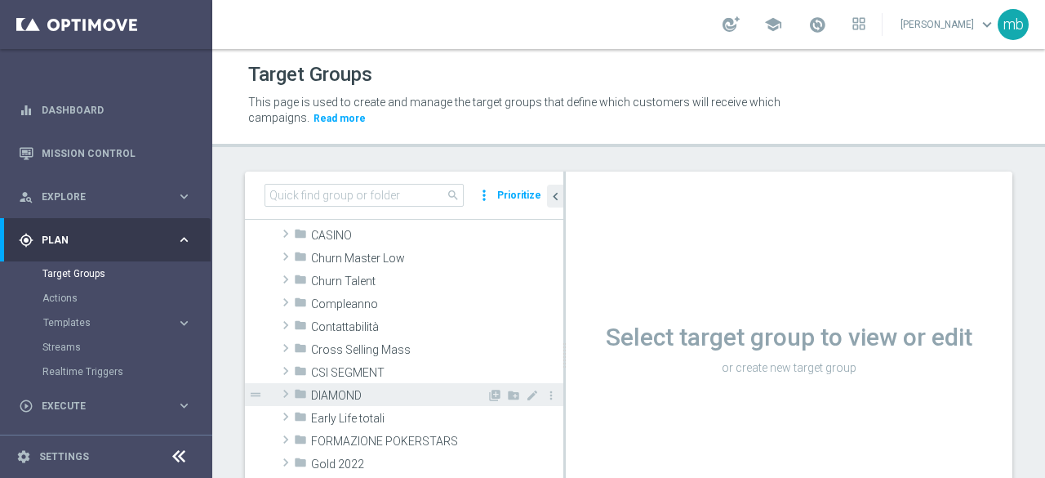
drag, startPoint x: 281, startPoint y: 389, endPoint x: 306, endPoint y: 383, distance: 26.1
click at [281, 390] on span at bounding box center [286, 394] width 16 height 20
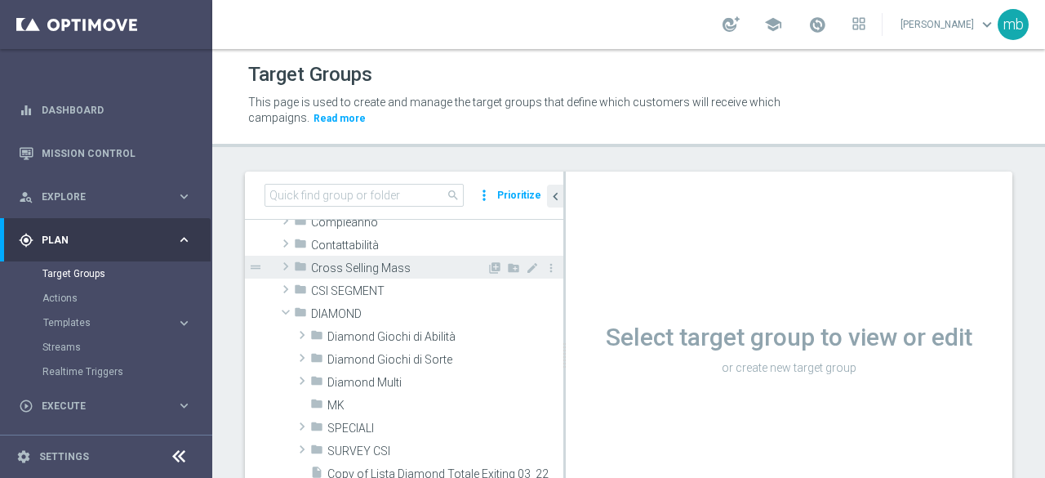
scroll to position [245, 0]
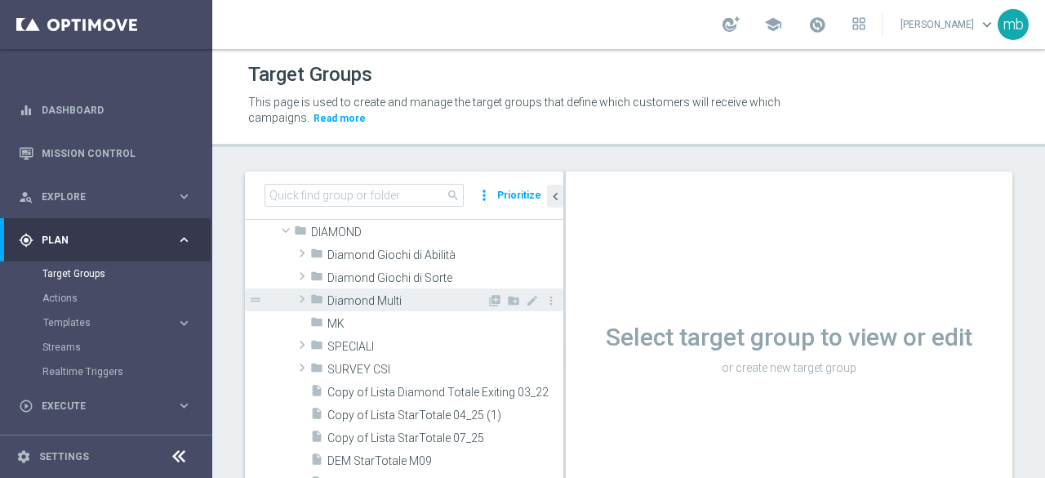
click at [300, 300] on span at bounding box center [302, 299] width 16 height 20
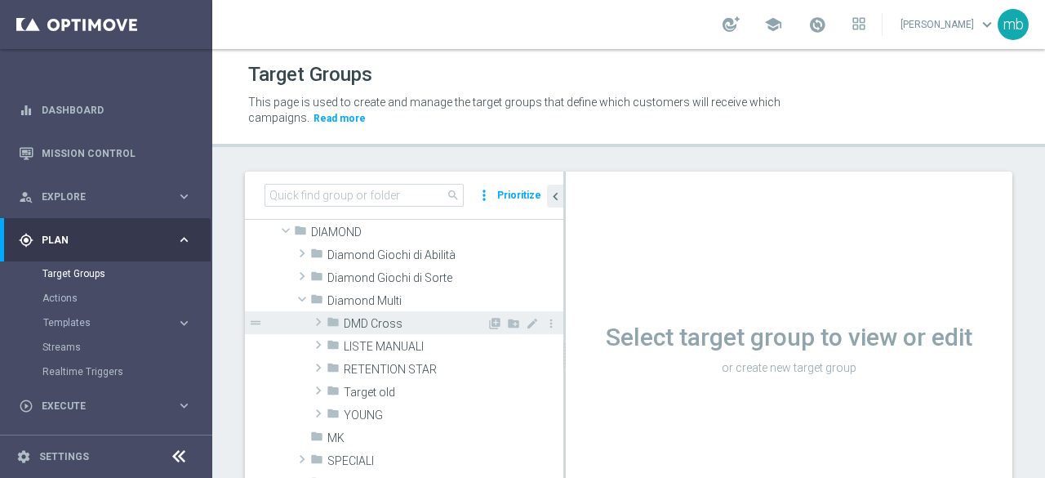
scroll to position [327, 0]
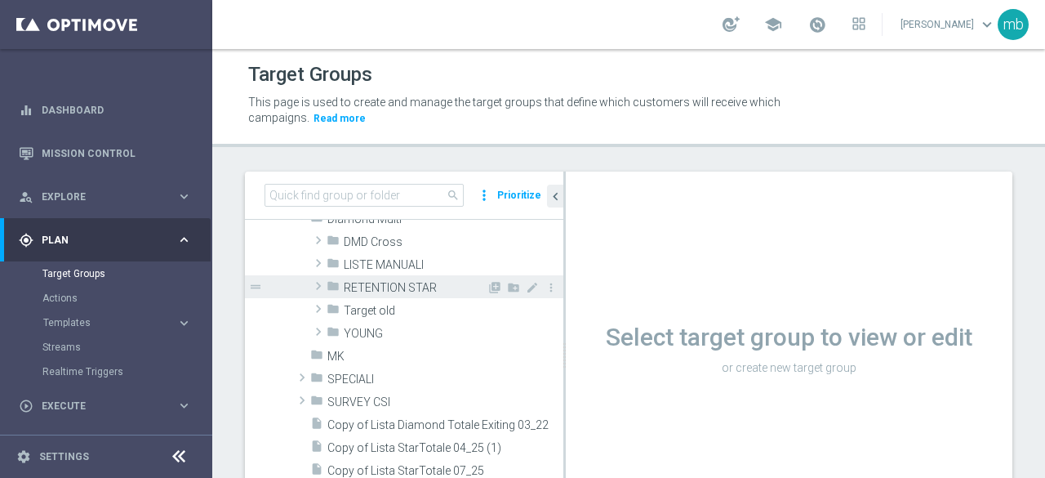
click at [317, 286] on span at bounding box center [318, 286] width 16 height 20
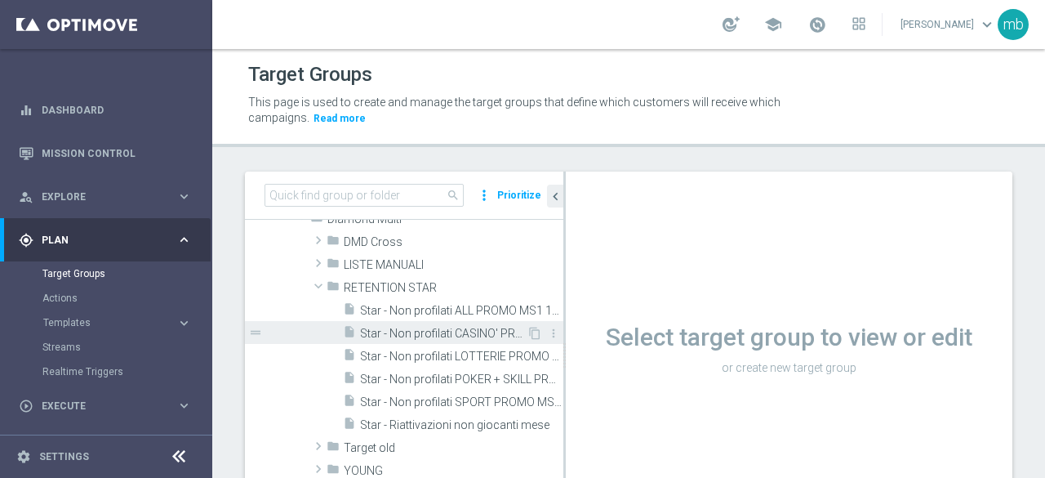
click at [465, 333] on span "Star - Non profilati CASINO' PROMO MS1 1M (3m)" at bounding box center [443, 334] width 167 height 14
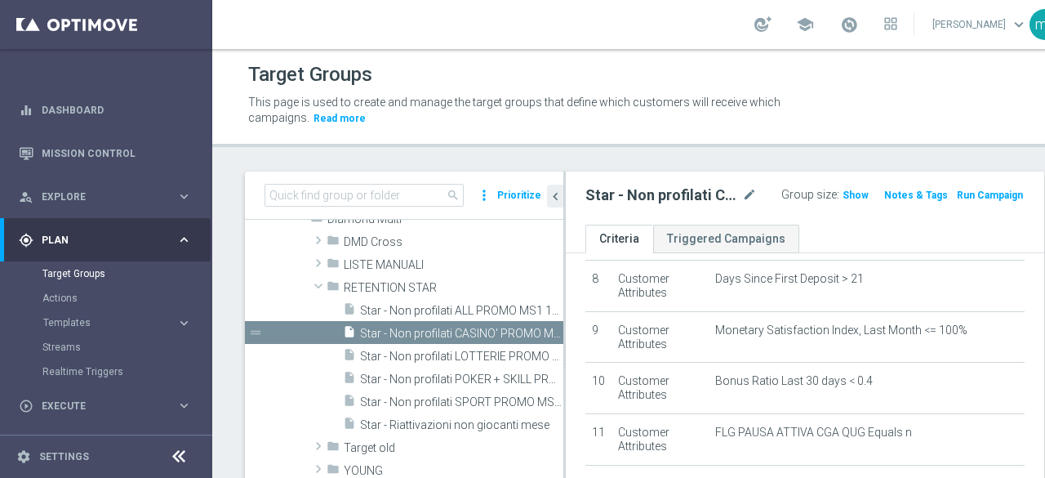
scroll to position [485, 0]
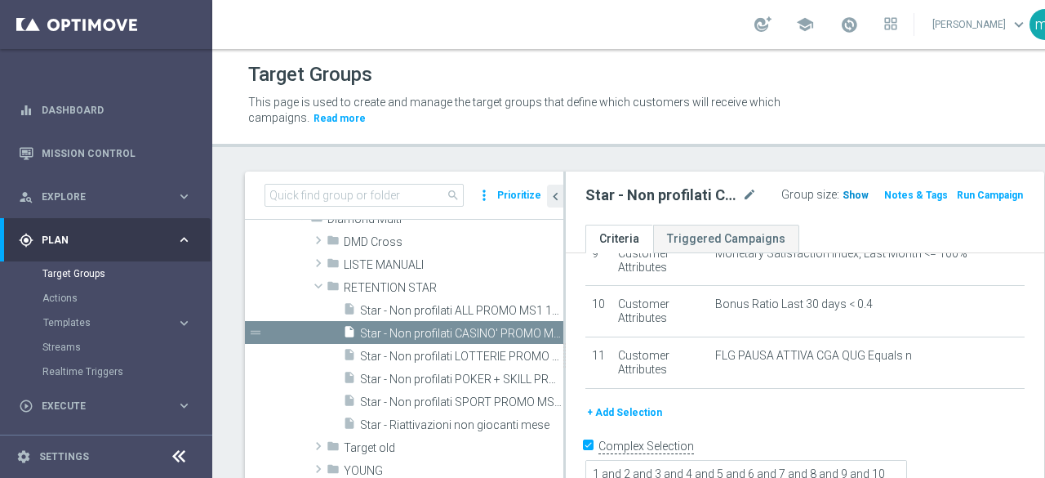
click at [843, 193] on span "Show" at bounding box center [856, 194] width 26 height 11
click at [840, 27] on span at bounding box center [849, 25] width 18 height 18
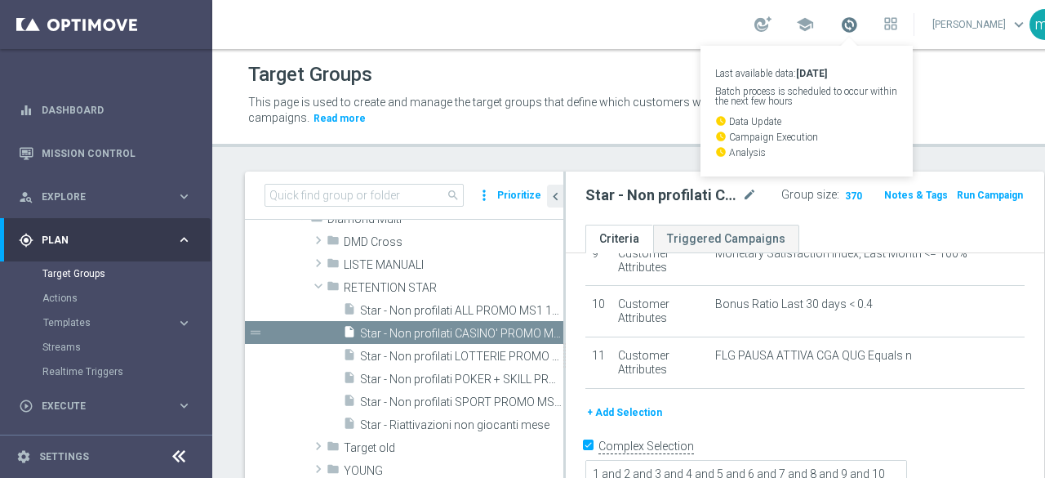
click at [840, 27] on span at bounding box center [849, 25] width 18 height 18
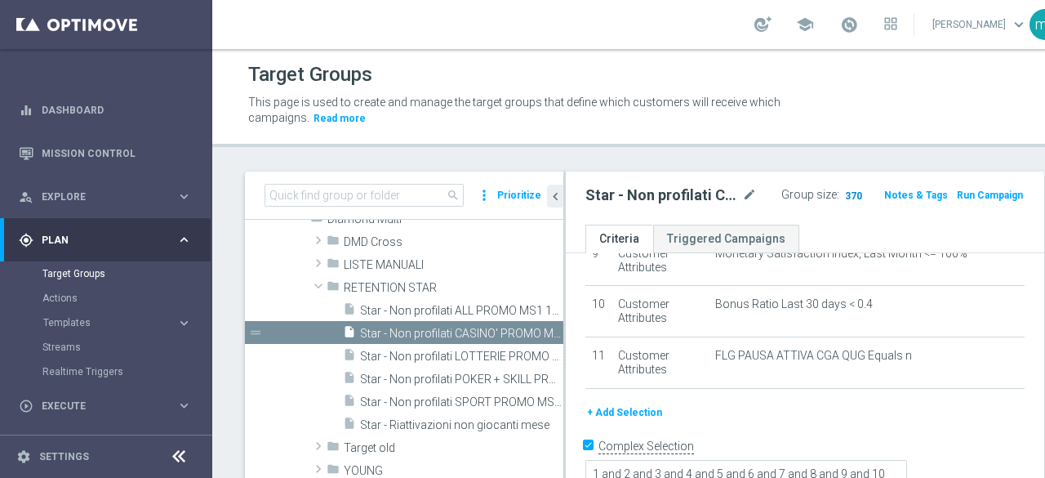
click at [843, 195] on span "370" at bounding box center [853, 197] width 20 height 16
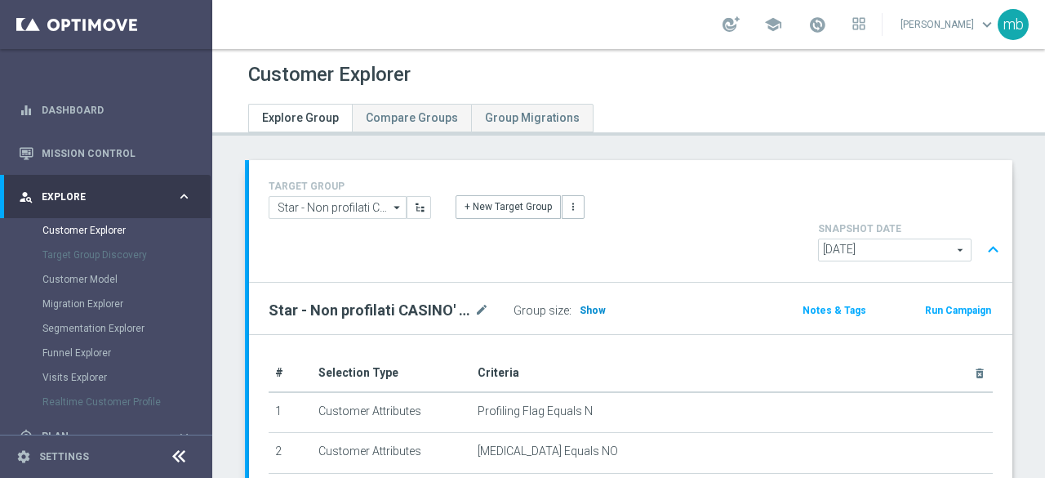
click at [585, 305] on span "Show" at bounding box center [593, 310] width 26 height 11
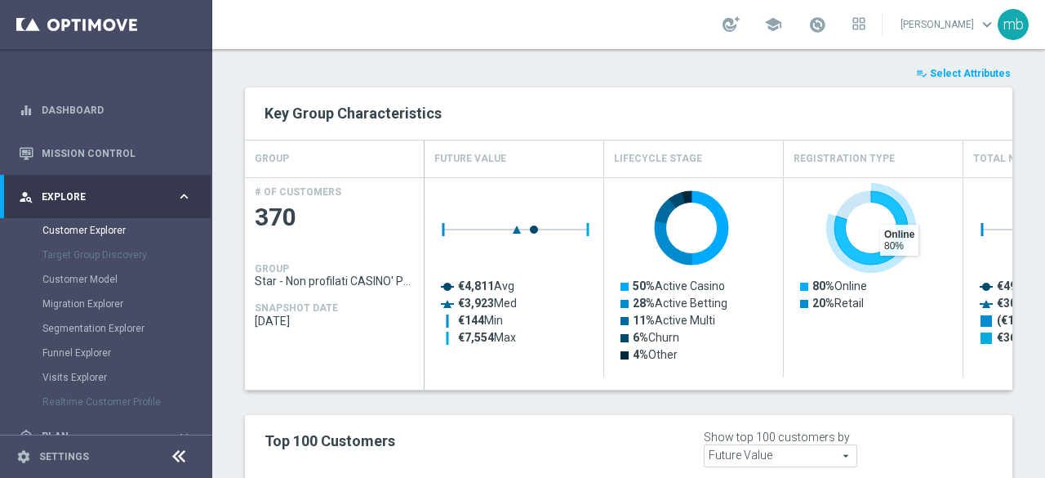
scroll to position [721, 0]
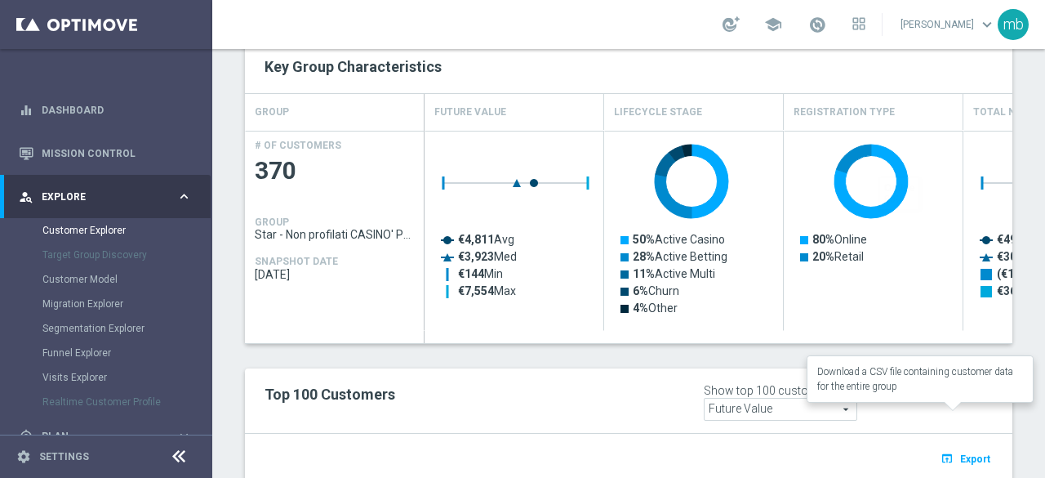
click at [960, 453] on span "Export" at bounding box center [975, 458] width 30 height 11
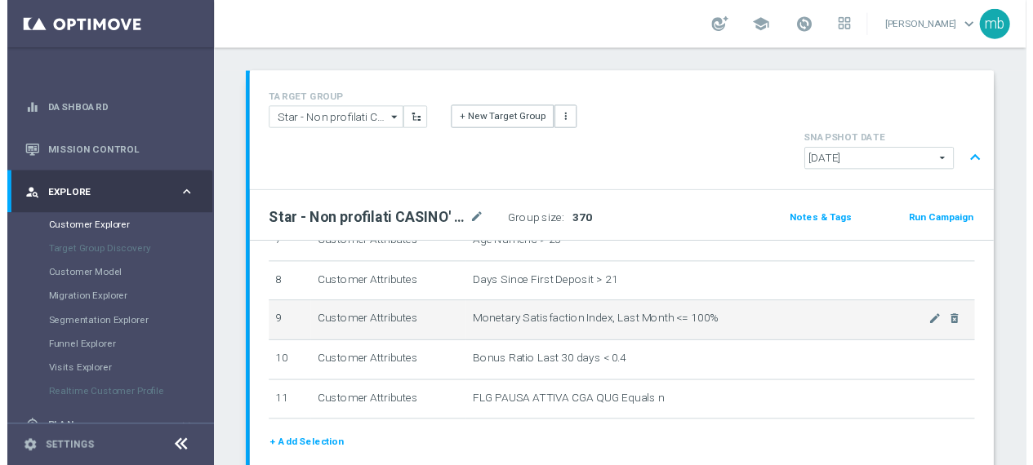
scroll to position [0, 0]
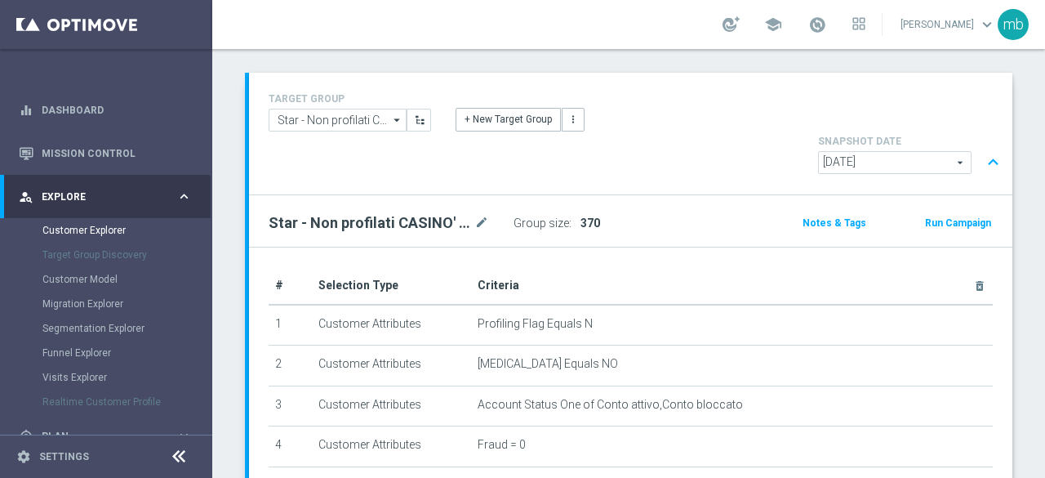
click at [932, 214] on button "Run Campaign" at bounding box center [957, 223] width 69 height 18
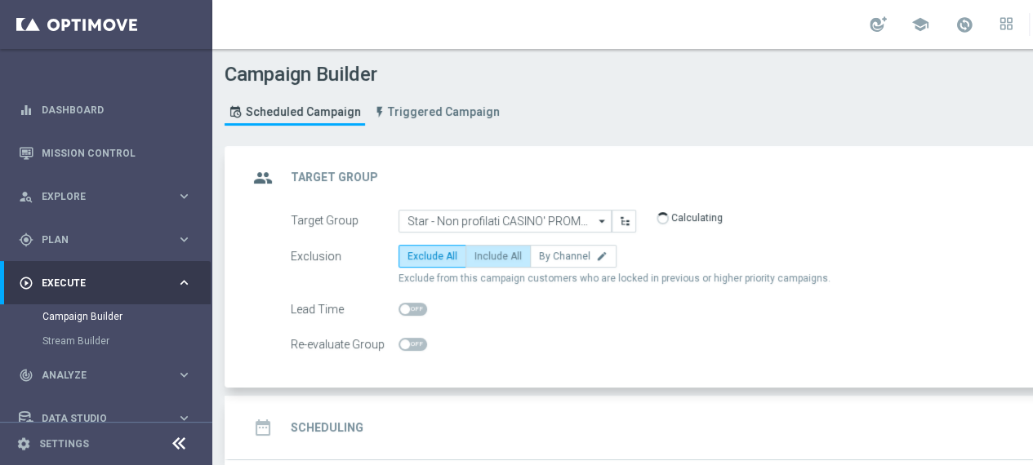
click at [497, 254] on span "Include All" at bounding box center [497, 256] width 47 height 11
click at [485, 254] on input "Include All" at bounding box center [479, 259] width 11 height 11
radio input "true"
click at [321, 425] on h2 "Scheduling" at bounding box center [327, 429] width 73 height 16
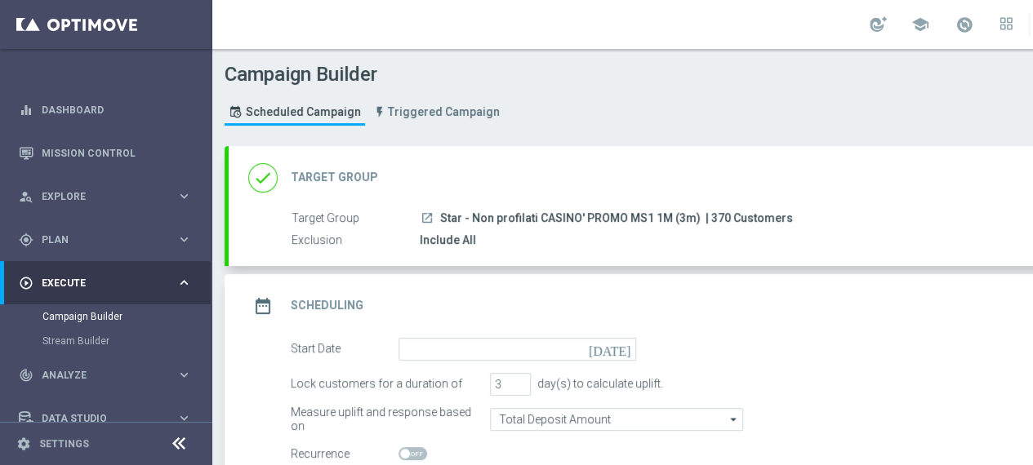
click at [620, 352] on icon "[DATE]" at bounding box center [613, 347] width 48 height 18
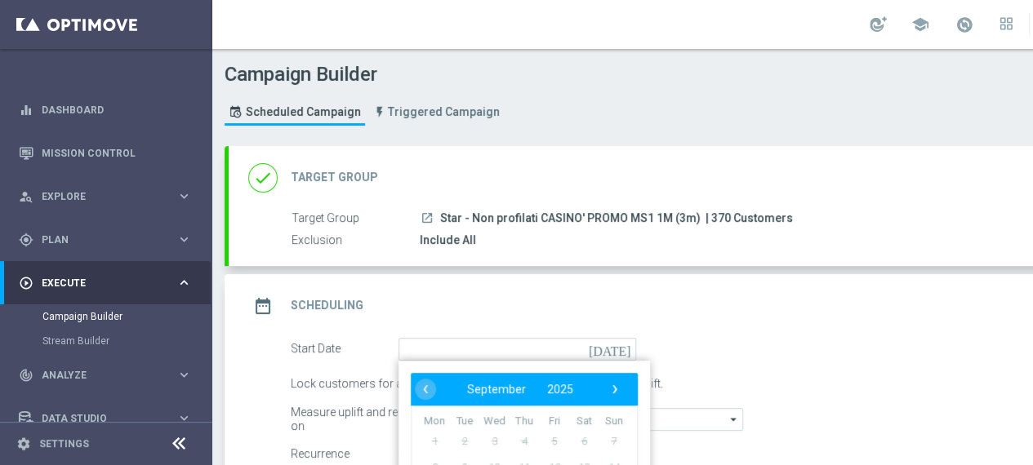
scroll to position [163, 0]
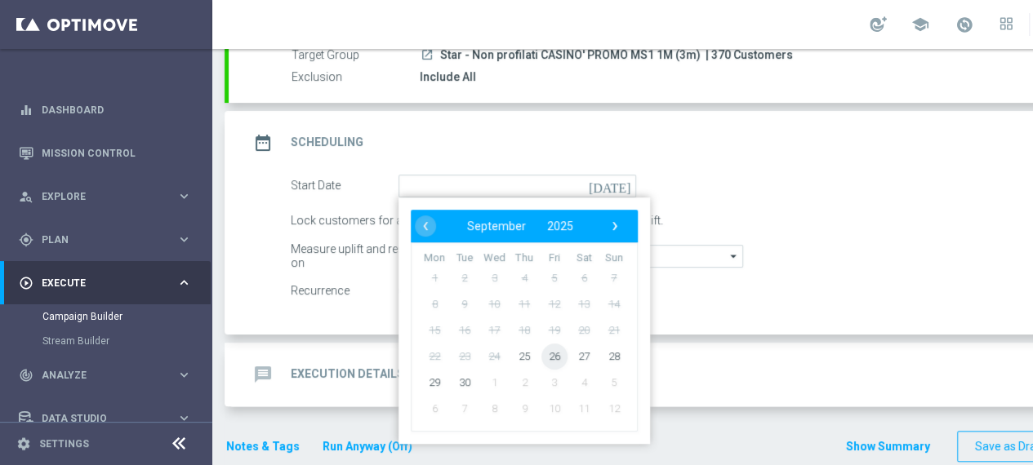
click at [550, 354] on span "26" at bounding box center [554, 356] width 26 height 26
type input "26 Sep 2025"
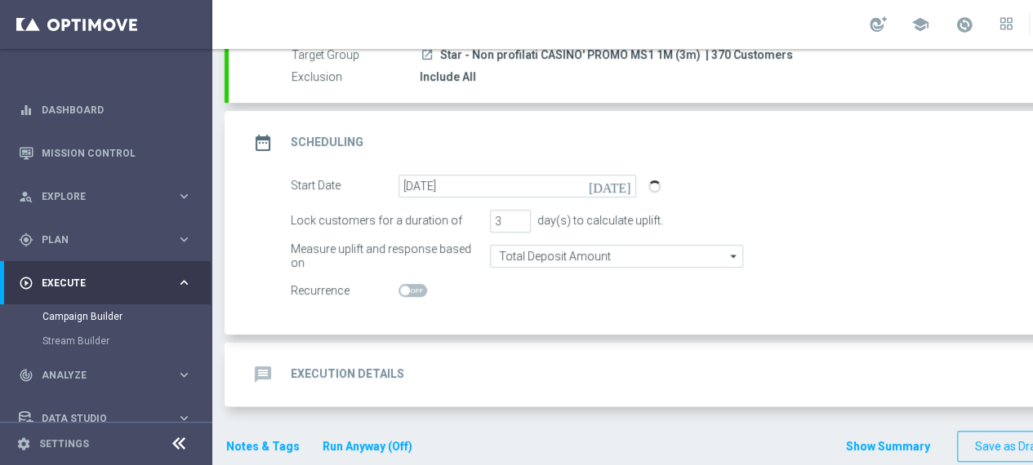
click at [340, 371] on h2 "Execution Details" at bounding box center [347, 375] width 113 height 16
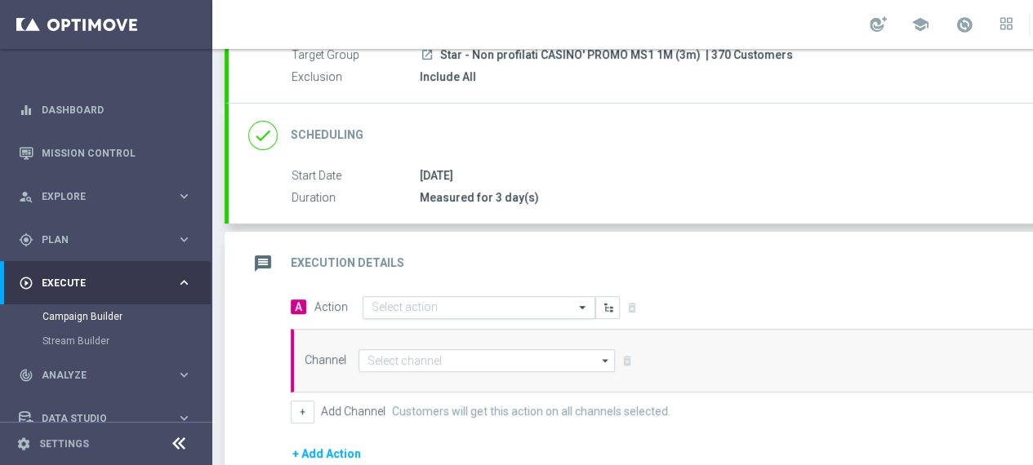
click at [523, 304] on input "text" at bounding box center [463, 308] width 182 height 14
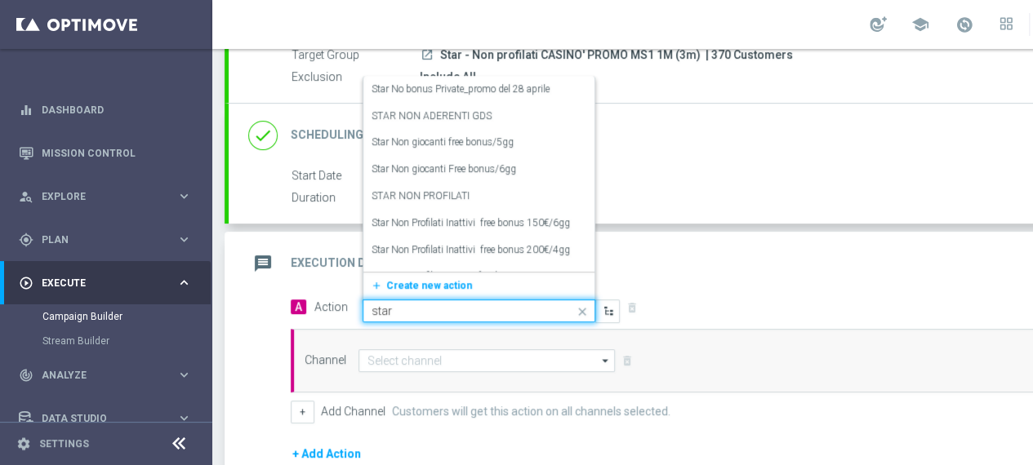
type input "star n"
click at [436, 189] on label "STAR NON PROFILATI" at bounding box center [421, 196] width 98 height 14
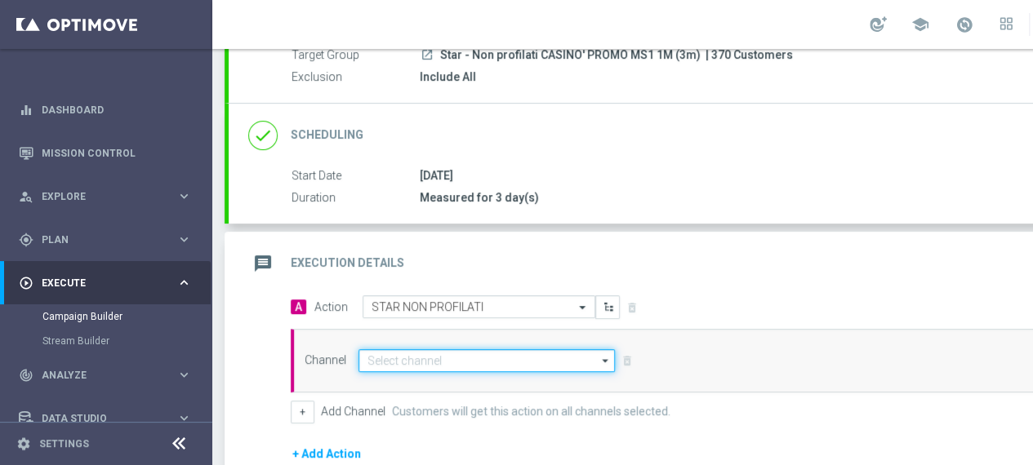
click at [452, 353] on input at bounding box center [486, 360] width 256 height 23
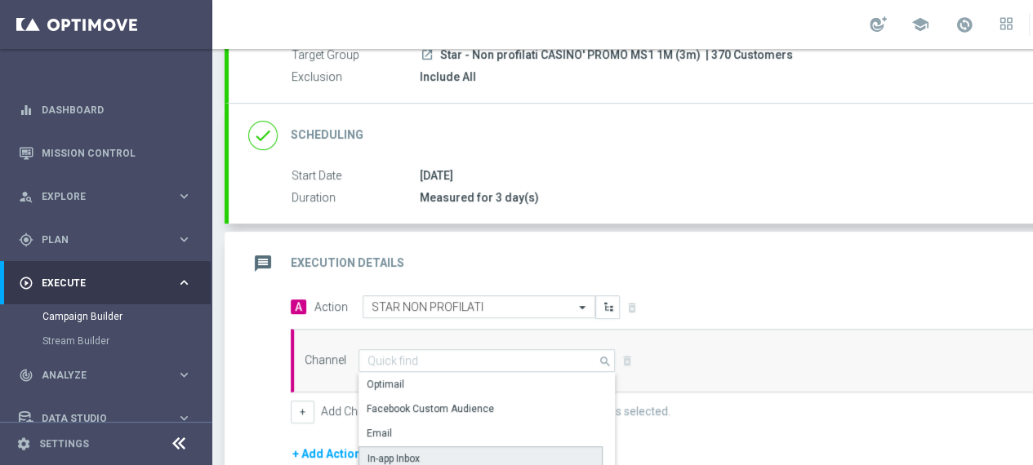
click at [425, 447] on div "In-app Inbox" at bounding box center [480, 459] width 244 height 24
type input "In-app Inbox"
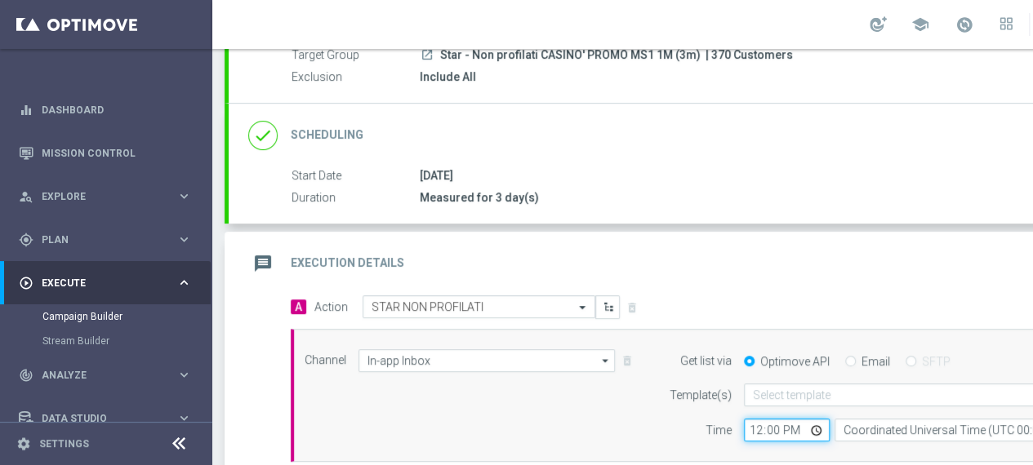
click at [815, 429] on input "12:00" at bounding box center [787, 430] width 86 height 23
type input "08:00"
click at [624, 396] on div "Channel In-app Inbox In-app Inbox arrow_drop_down Show Selected 1 of 20 Optimail" at bounding box center [719, 395] width 854 height 93
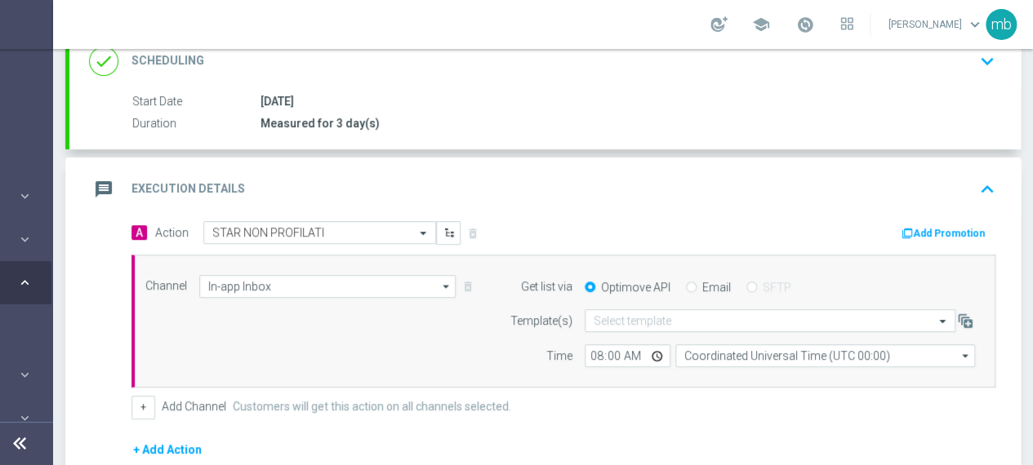
scroll to position [245, 0]
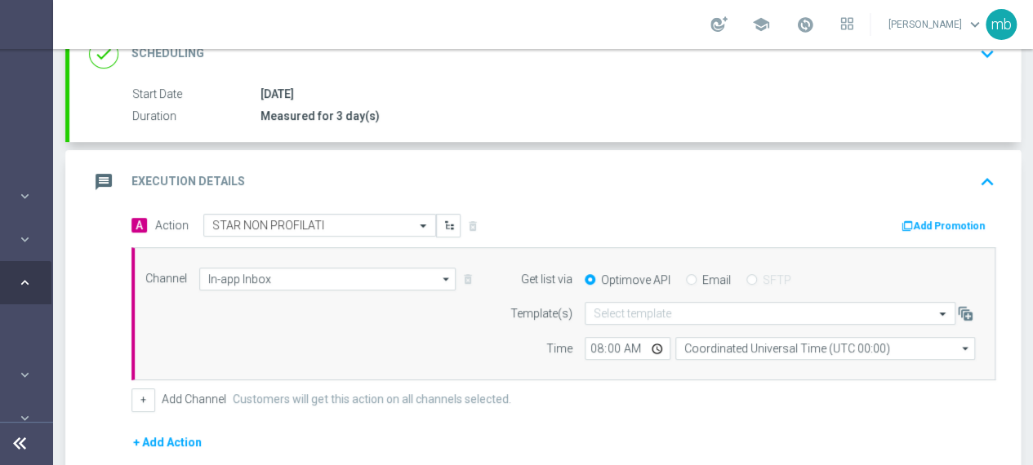
click at [937, 218] on button "Add Promotion" at bounding box center [945, 226] width 91 height 18
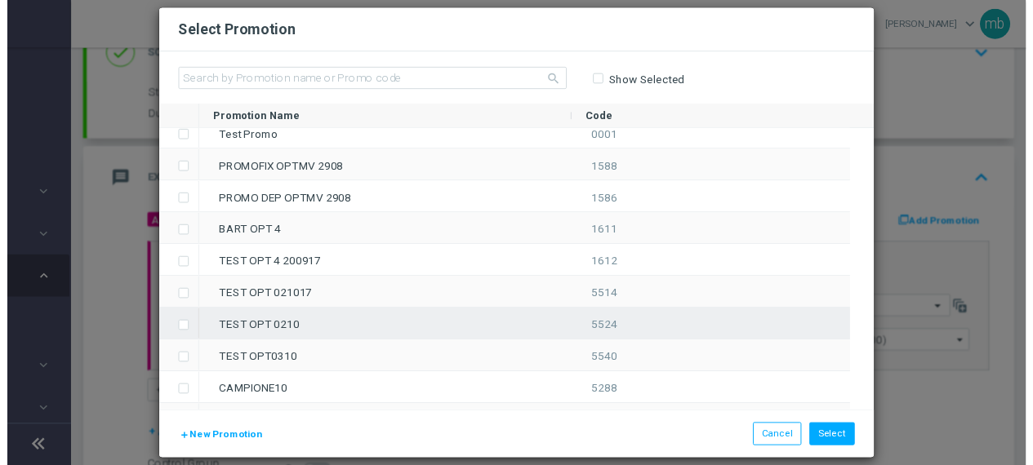
scroll to position [82, 0]
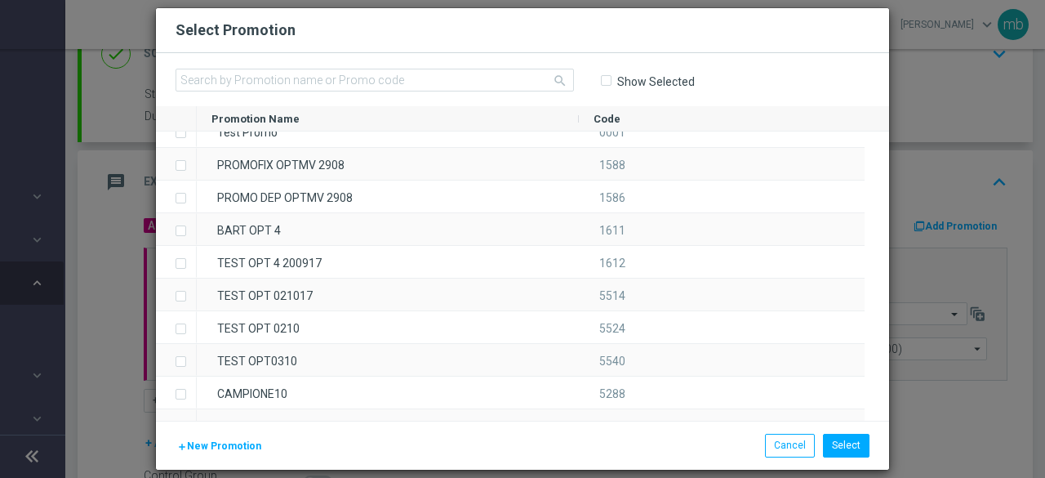
click at [208, 445] on span "New Promotion" at bounding box center [224, 445] width 74 height 11
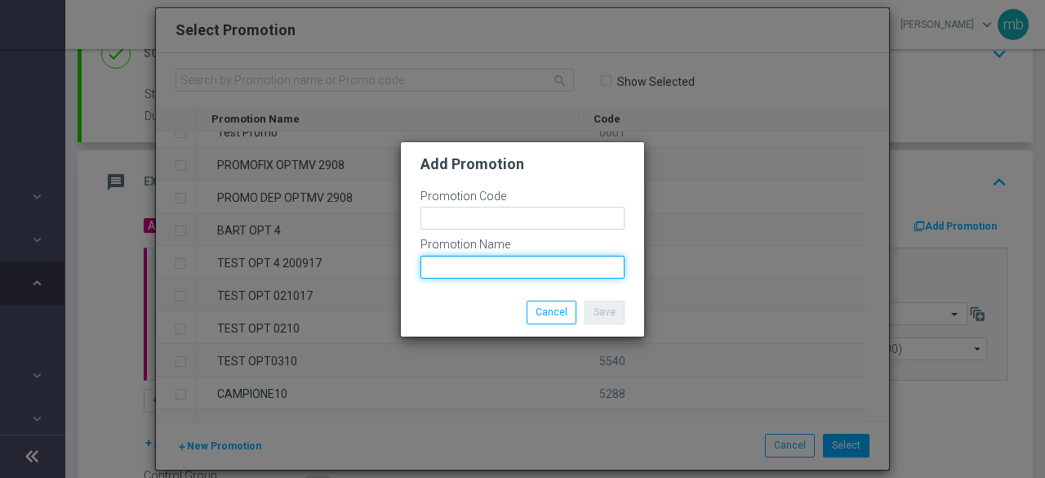
click at [478, 273] on input "text" at bounding box center [523, 267] width 204 height 23
paste input "PLAYCASINO 200S"
type input "PLAYCASINO 200S"
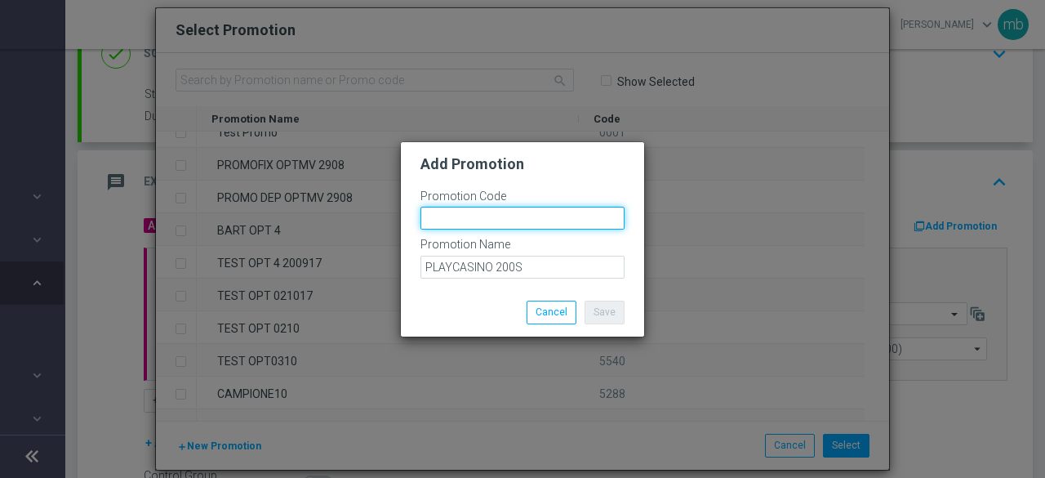
click at [445, 216] on input "text" at bounding box center [523, 218] width 204 height 23
paste input "335358"
drag, startPoint x: 445, startPoint y: 216, endPoint x: 514, endPoint y: 252, distance: 77.8
click at [503, 247] on form "Promotion Code 335358 Promotion Name PLAYCASINO 200S" at bounding box center [523, 234] width 204 height 90
type input "335358"
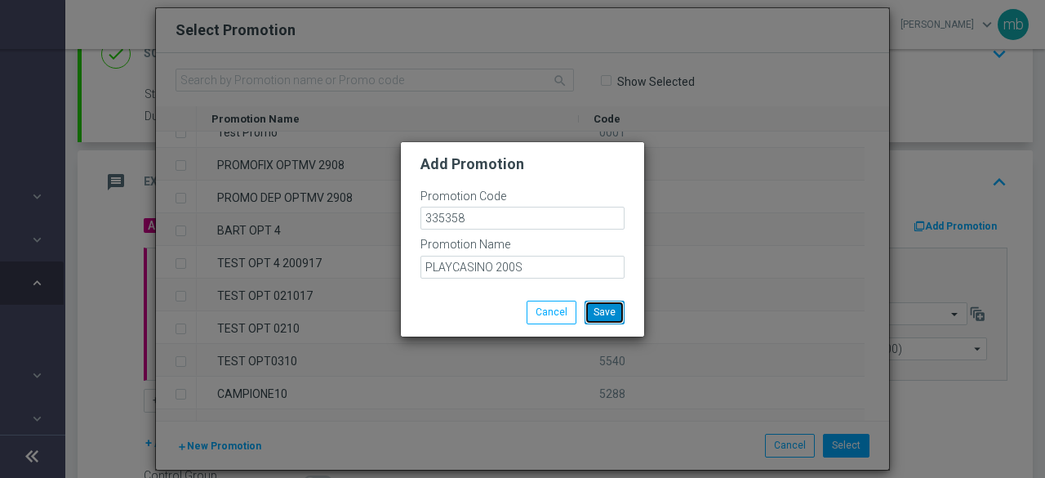
click at [601, 308] on button "Save" at bounding box center [605, 311] width 40 height 23
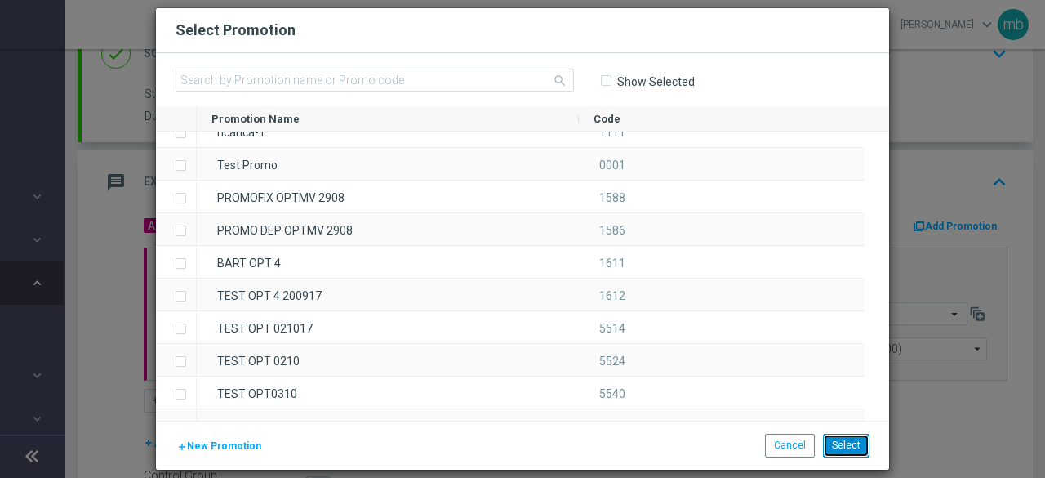
click at [840, 443] on button "Select" at bounding box center [846, 445] width 47 height 23
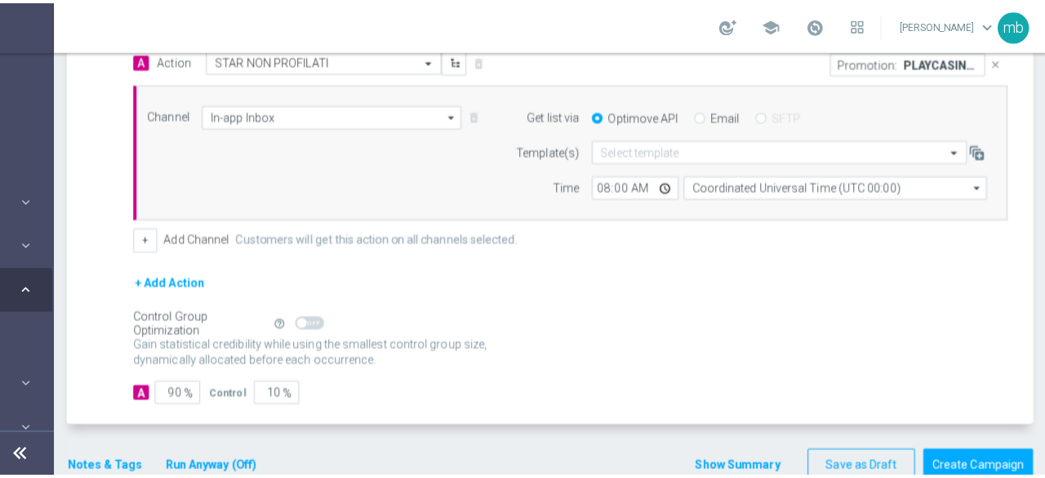
scroll to position [432, 0]
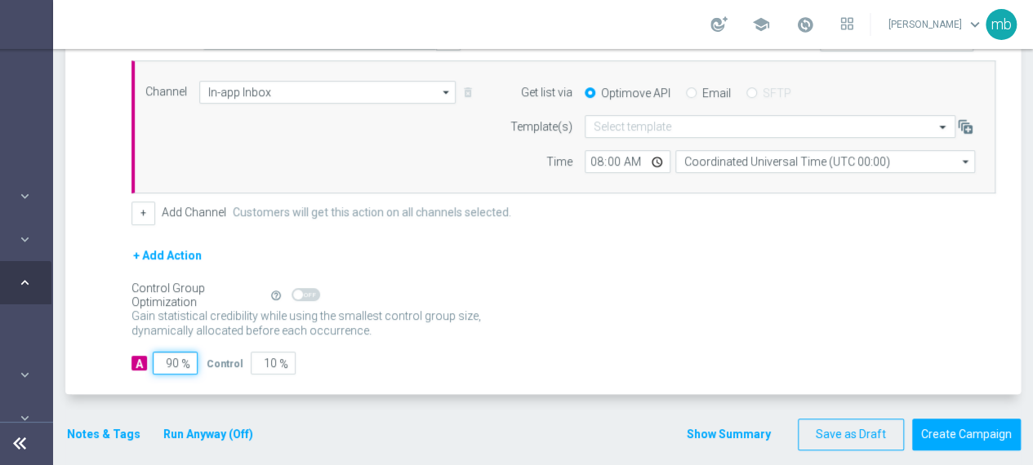
drag, startPoint x: 173, startPoint y: 362, endPoint x: 163, endPoint y: 364, distance: 10.1
click at [163, 364] on input "90" at bounding box center [175, 363] width 45 height 23
type input "1"
type input "99"
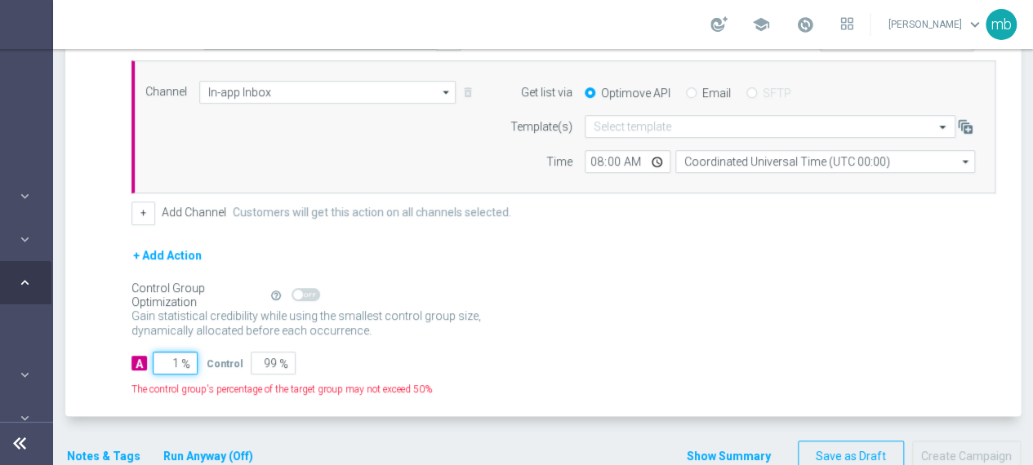
type input "10"
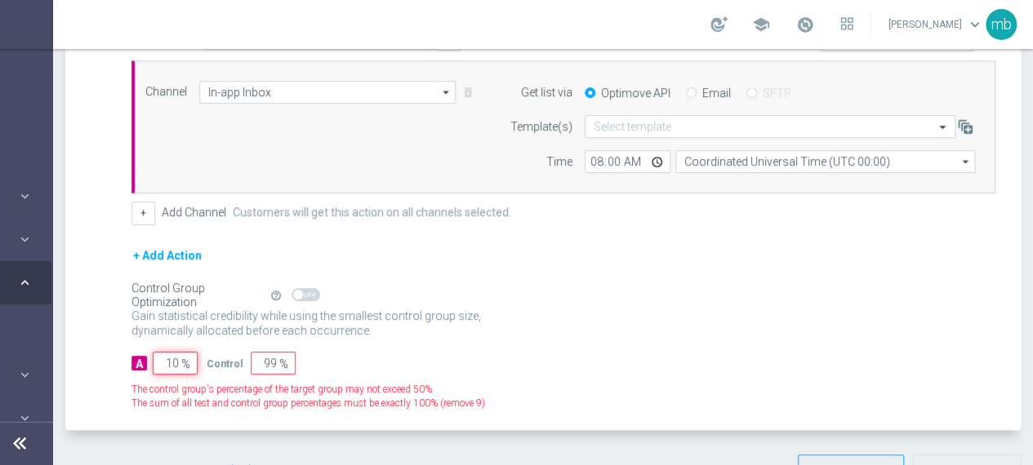
type input "90"
type input "100"
type input "0"
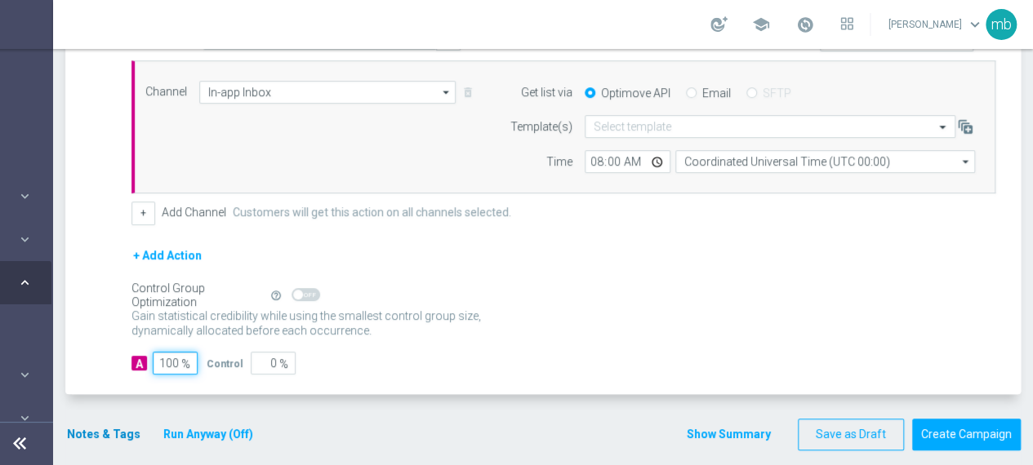
type input "100"
click at [84, 434] on button "Notes & Tags" at bounding box center [103, 435] width 77 height 20
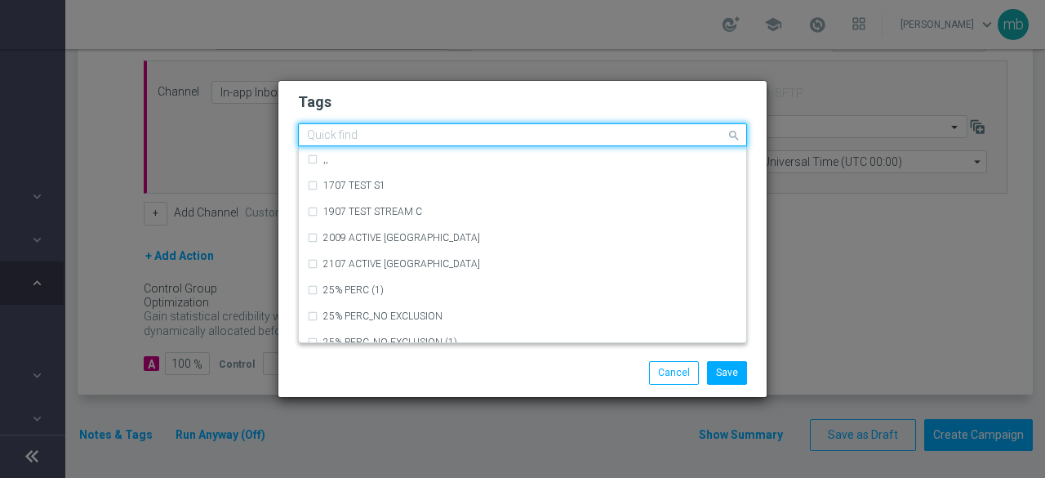
click at [356, 140] on input "text" at bounding box center [516, 136] width 419 height 14
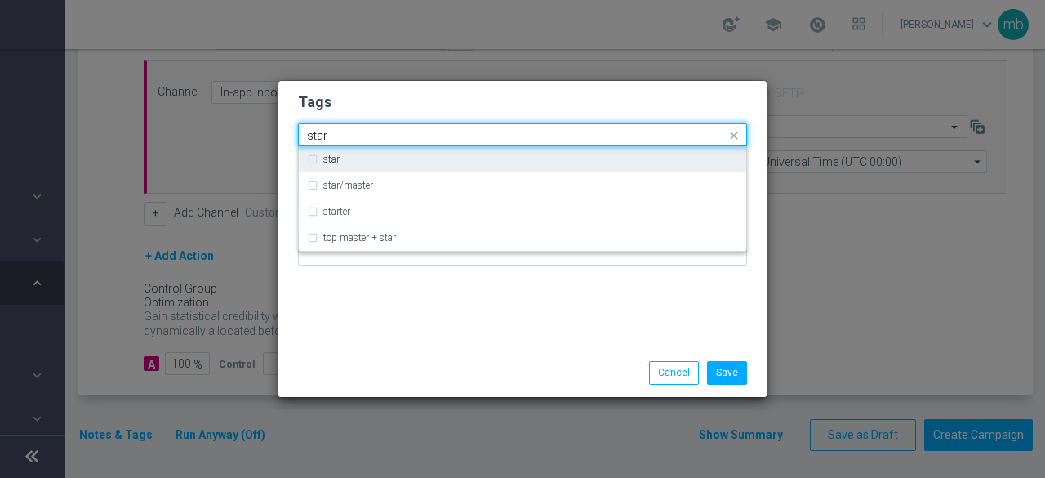
click at [334, 155] on label "star" at bounding box center [331, 159] width 16 height 10
type input "star"
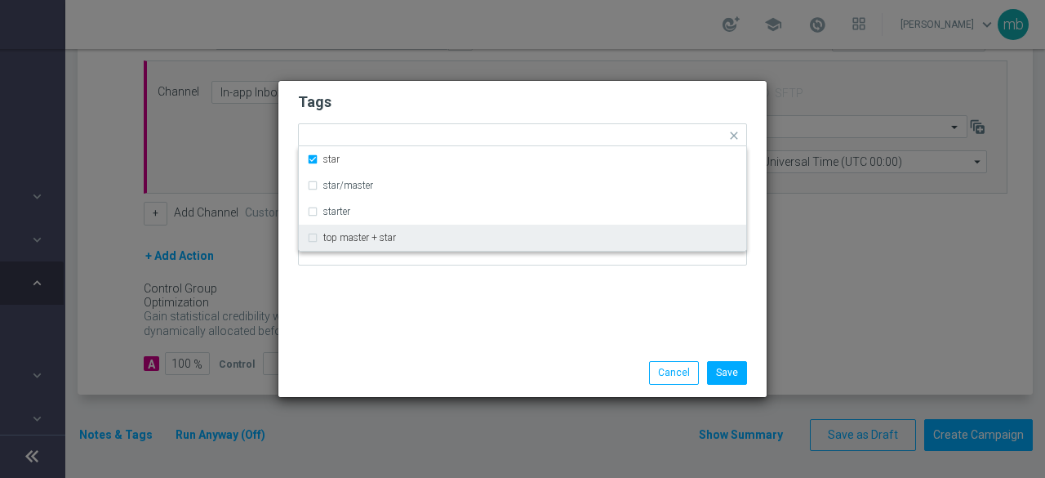
click at [372, 319] on div "Tags Quick find × star star star/master starter top master + star Notes" at bounding box center [522, 215] width 488 height 268
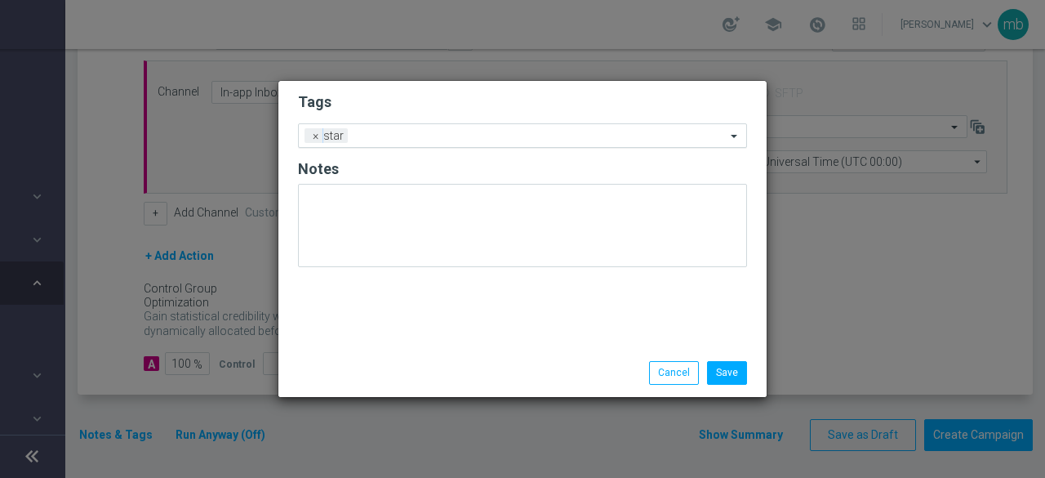
click at [424, 137] on input "text" at bounding box center [540, 137] width 372 height 14
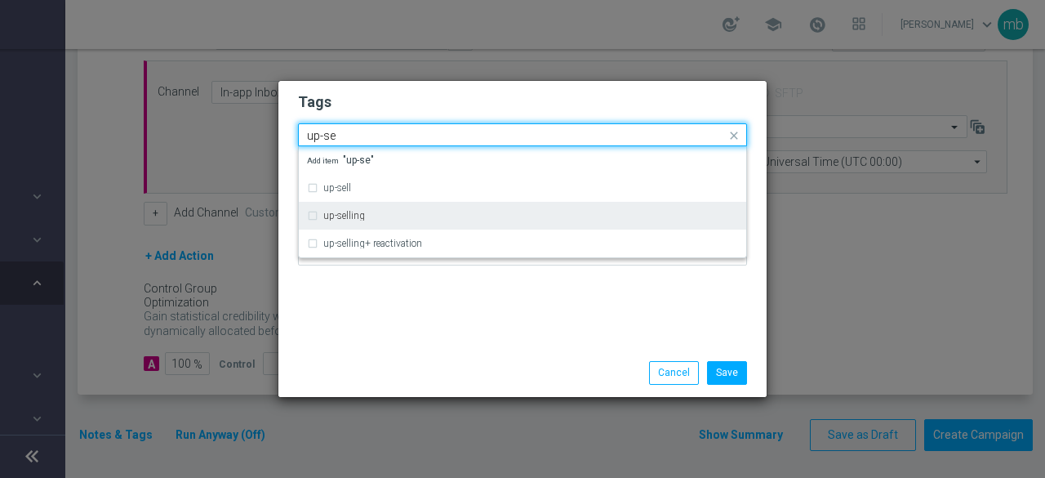
click at [389, 210] on div "up-selling" at bounding box center [522, 215] width 431 height 26
type input "up-se"
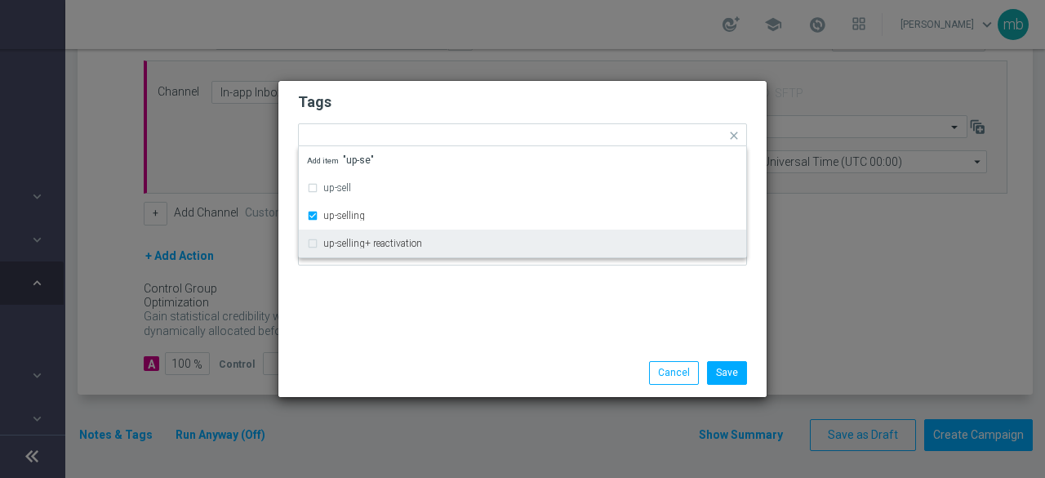
click at [403, 298] on div "Tags Quick find × star × up-selling up-sell up-selling up-selling+ reactivation…" at bounding box center [522, 215] width 488 height 268
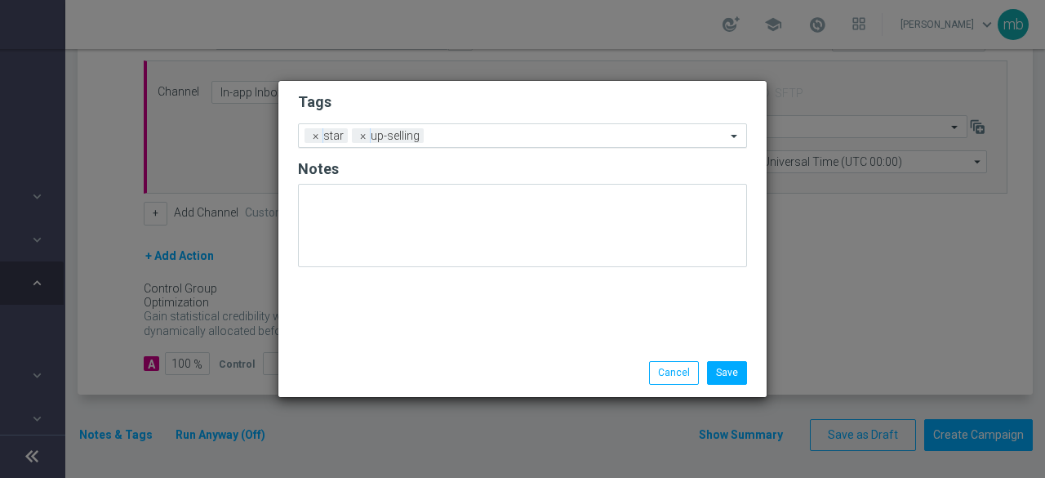
click at [474, 131] on input "text" at bounding box center [578, 137] width 296 height 14
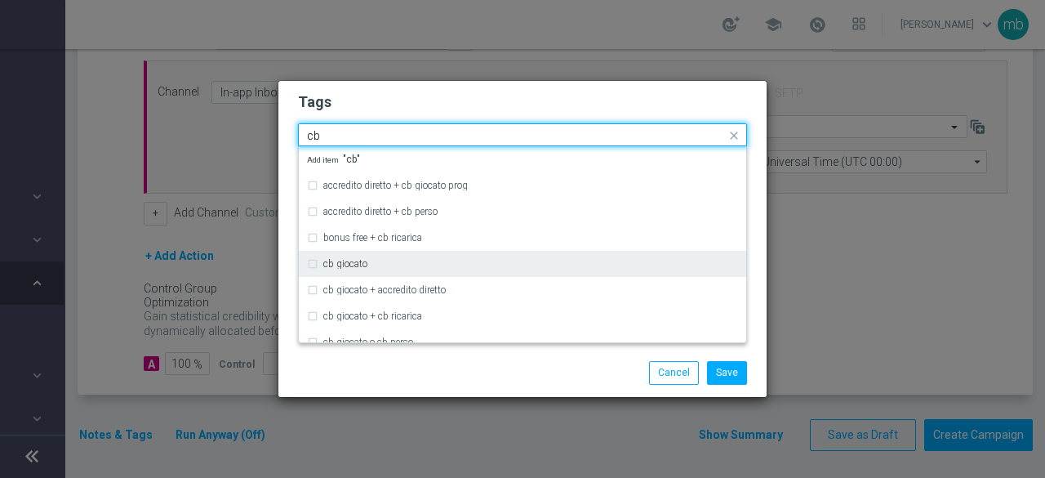
click at [389, 265] on div "cb giocato" at bounding box center [530, 264] width 415 height 10
type input "cb"
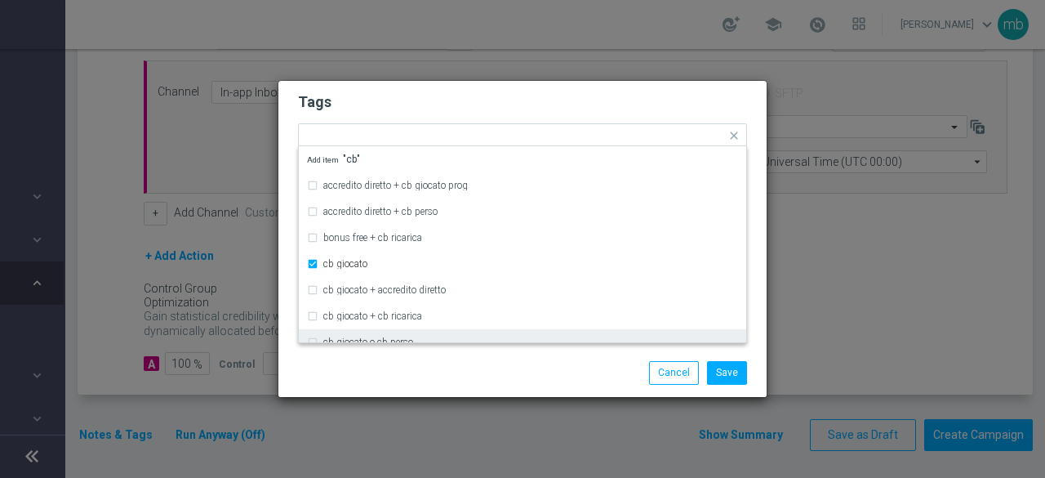
click at [436, 356] on div "Save Cancel" at bounding box center [522, 372] width 488 height 47
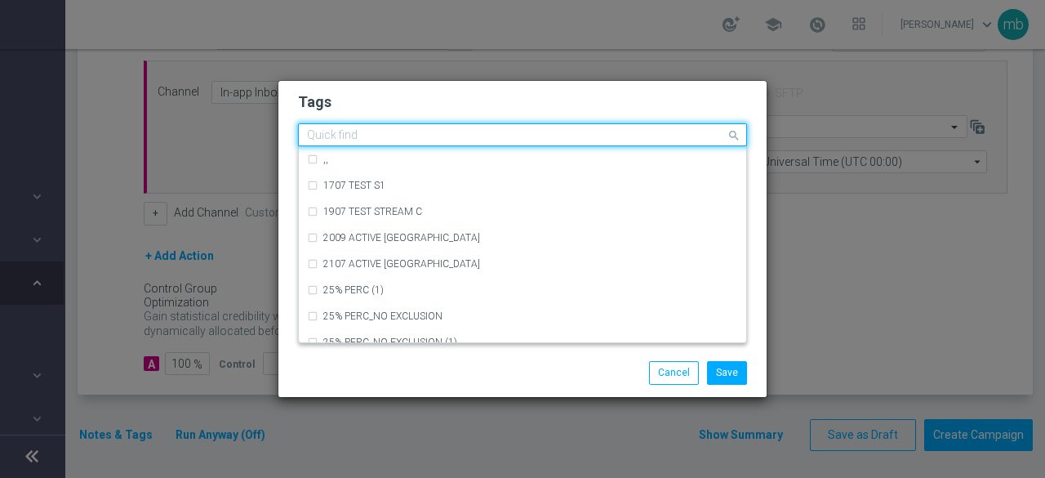
click at [573, 131] on input "text" at bounding box center [516, 136] width 419 height 14
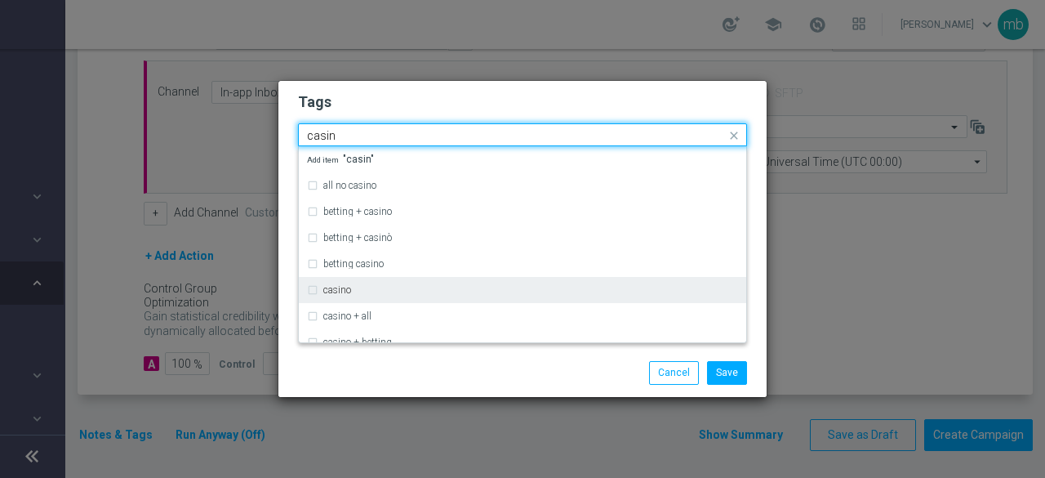
click at [395, 285] on div "casino" at bounding box center [522, 290] width 431 height 26
type input "casin"
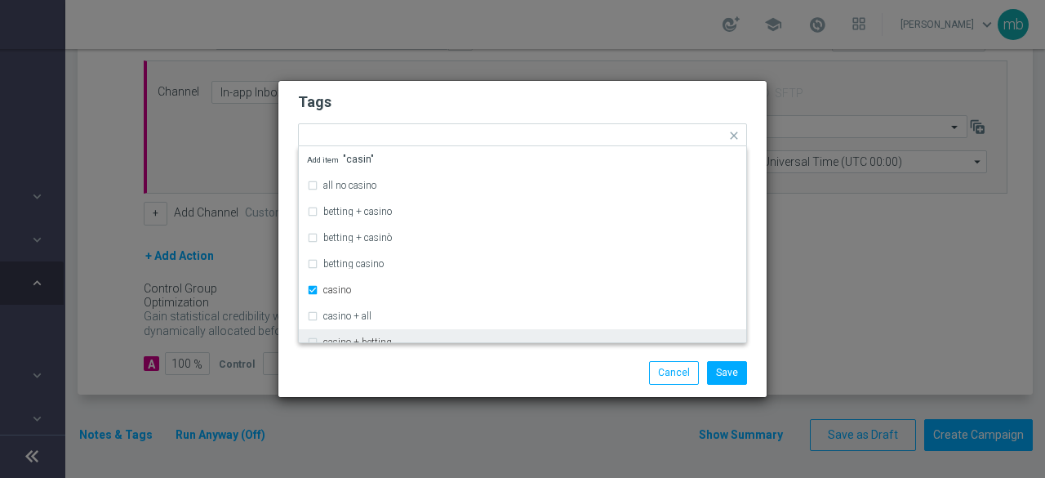
click at [421, 377] on div "Save Cancel" at bounding box center [523, 372] width 474 height 23
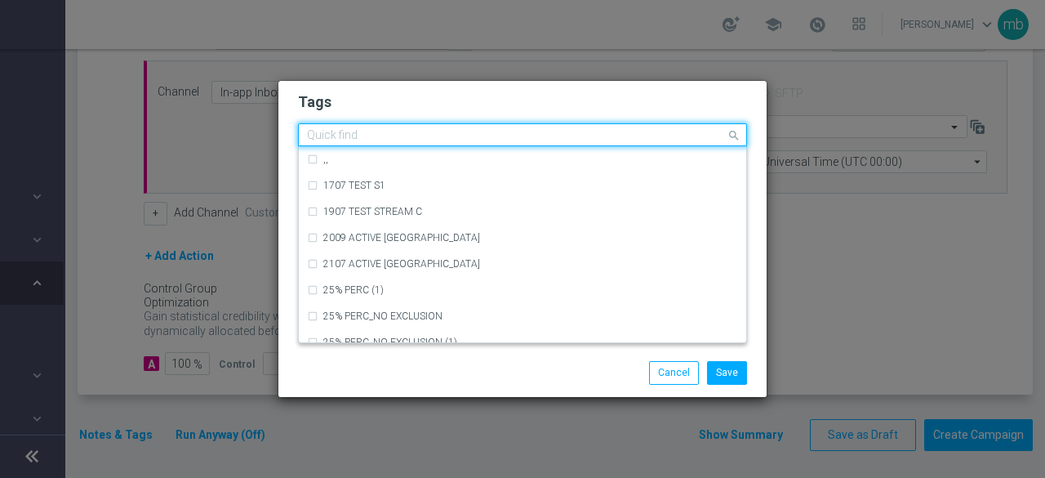
click at [618, 135] on input "text" at bounding box center [516, 136] width 419 height 14
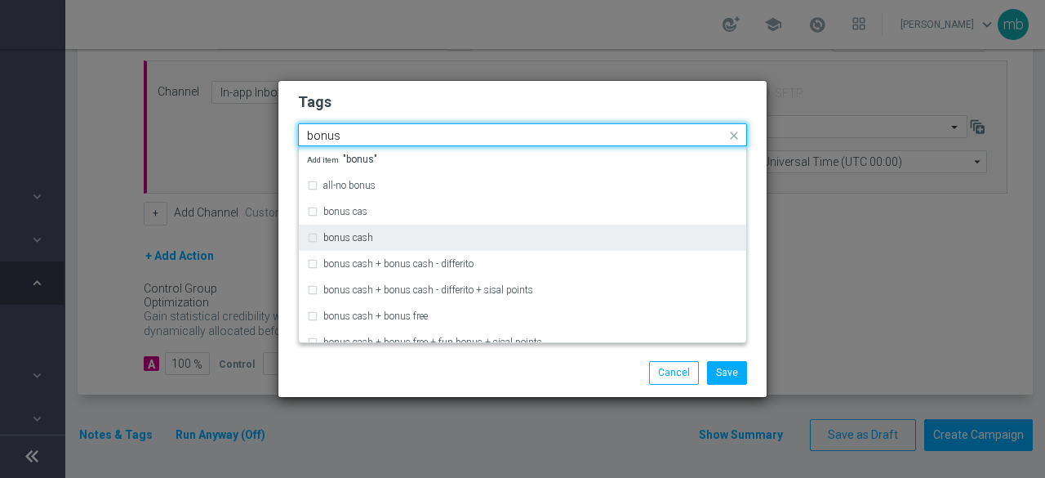
click at [492, 247] on div "bonus cash" at bounding box center [522, 238] width 431 height 26
type input "bonus"
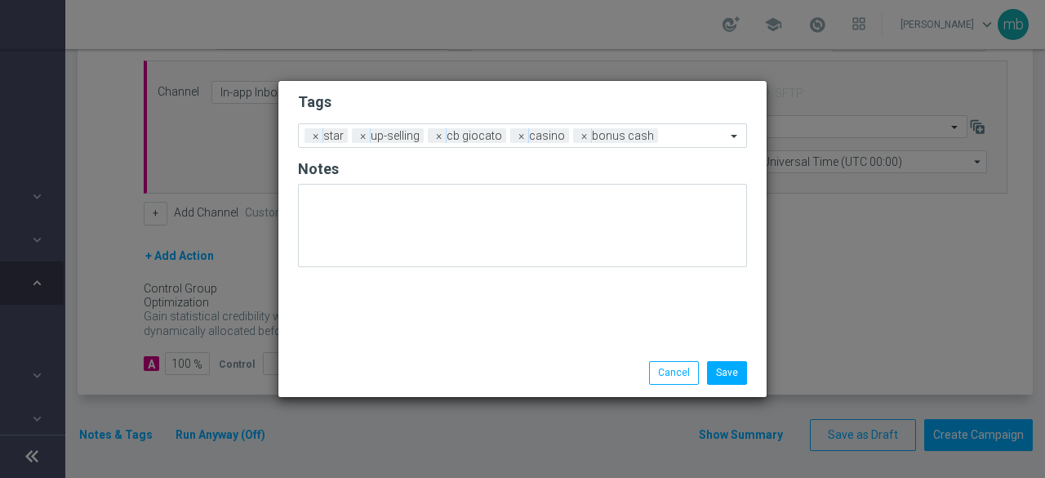
click at [490, 360] on div "Save Cancel" at bounding box center [522, 372] width 488 height 47
click at [741, 365] on button "Save" at bounding box center [727, 372] width 40 height 23
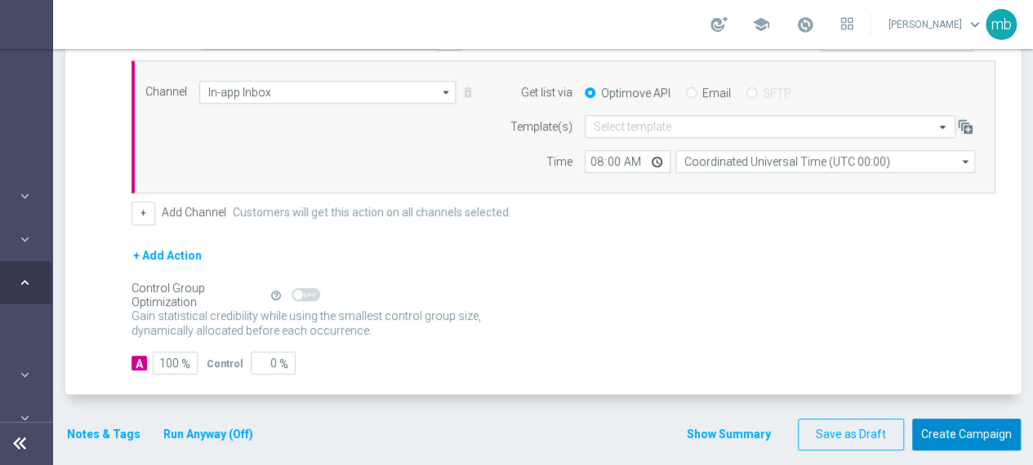
click at [963, 435] on button "Create Campaign" at bounding box center [966, 435] width 109 height 32
